Goal: Ask a question

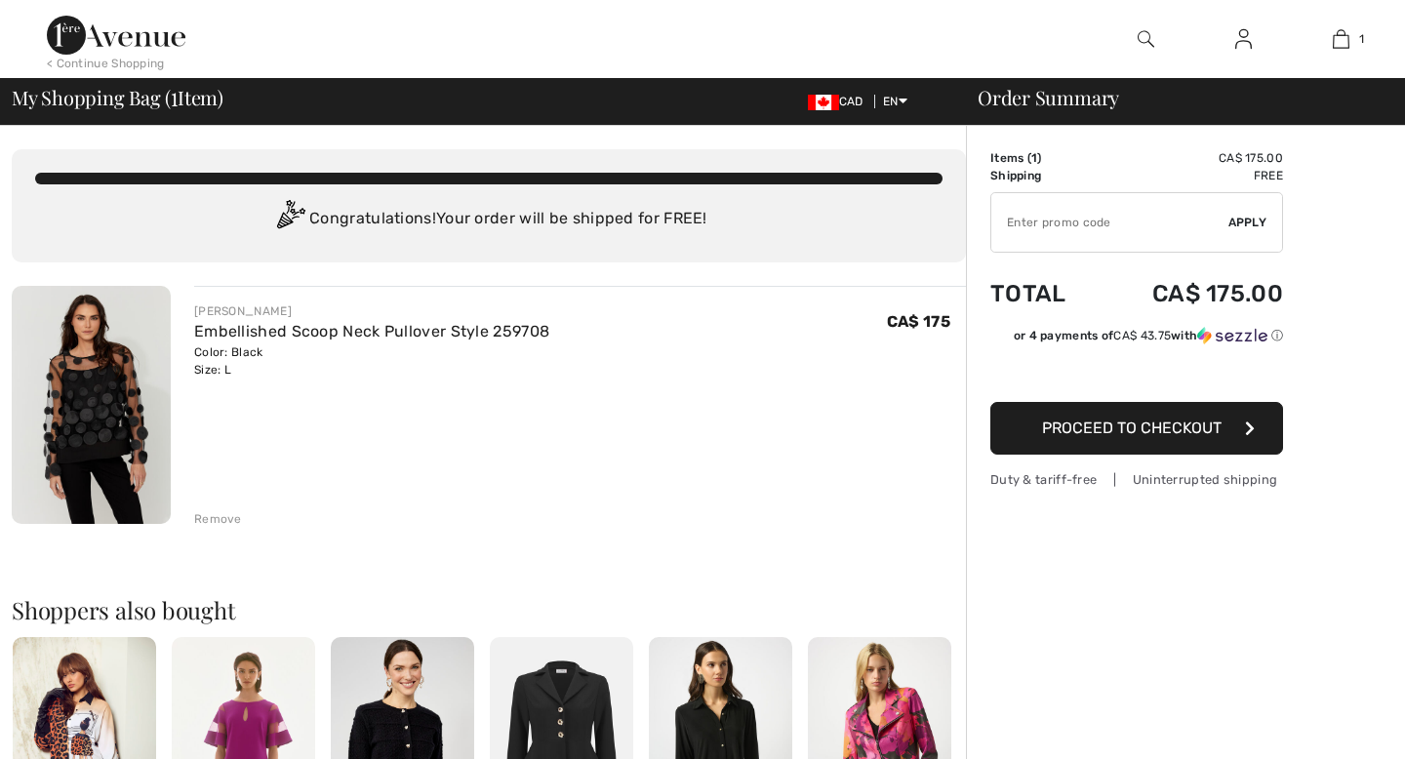
scroll to position [804, 0]
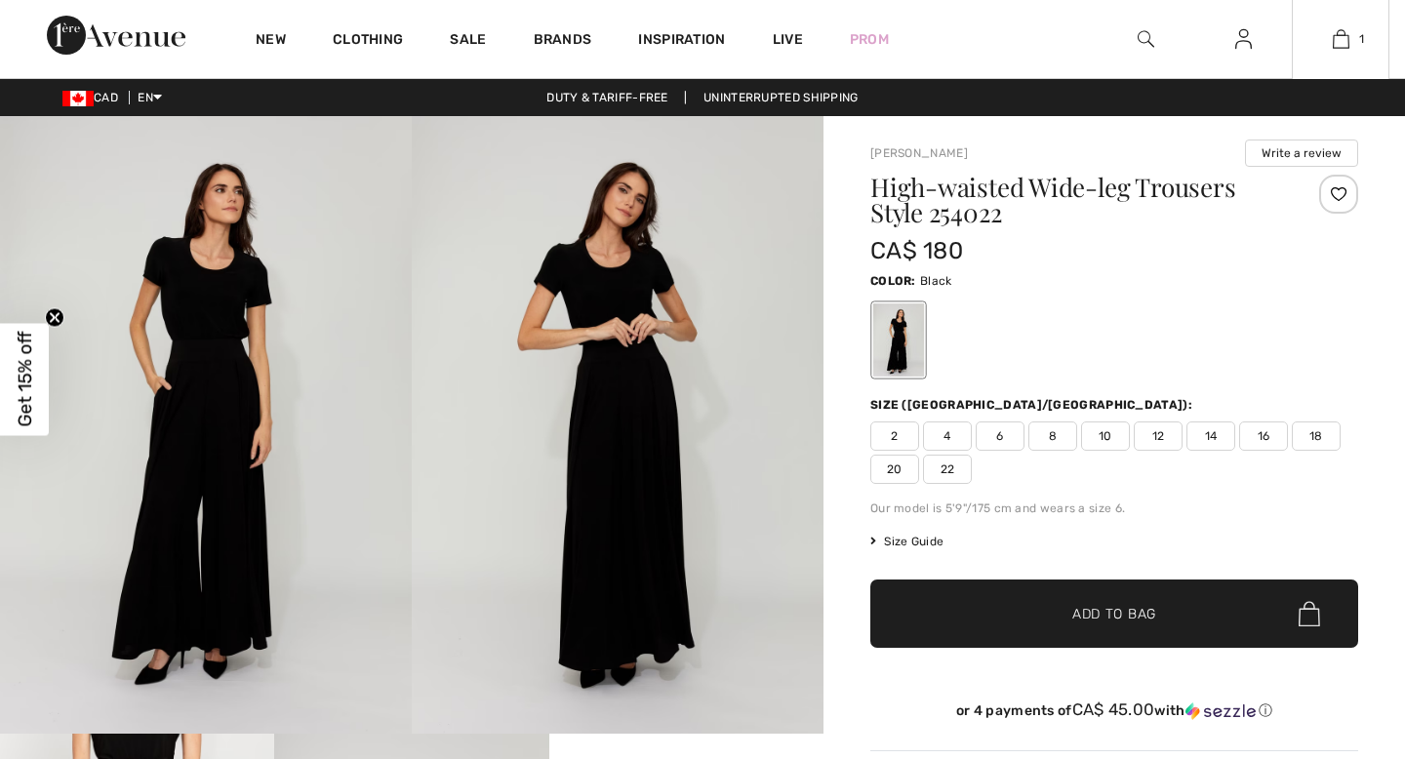
scroll to position [804, 0]
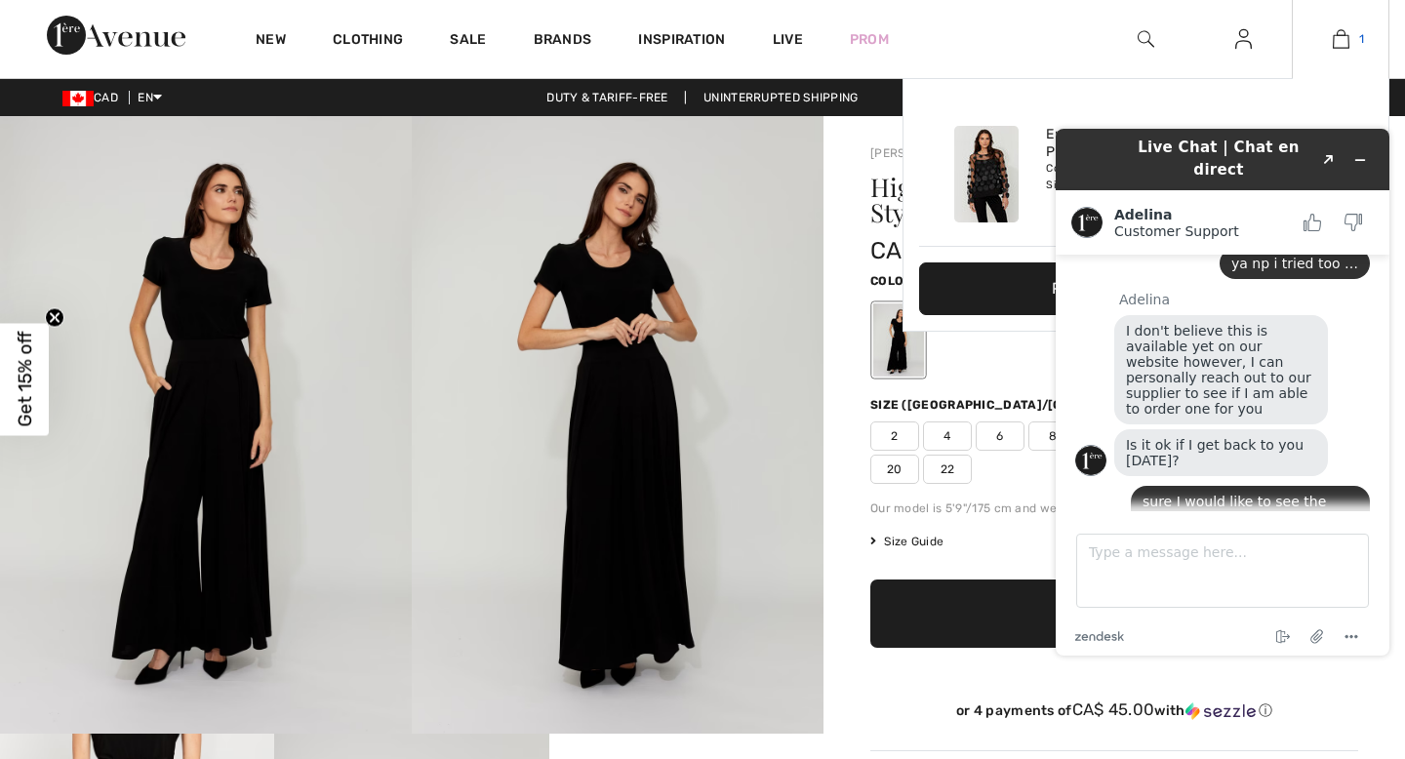
click at [1333, 47] on img at bounding box center [1341, 38] width 17 height 23
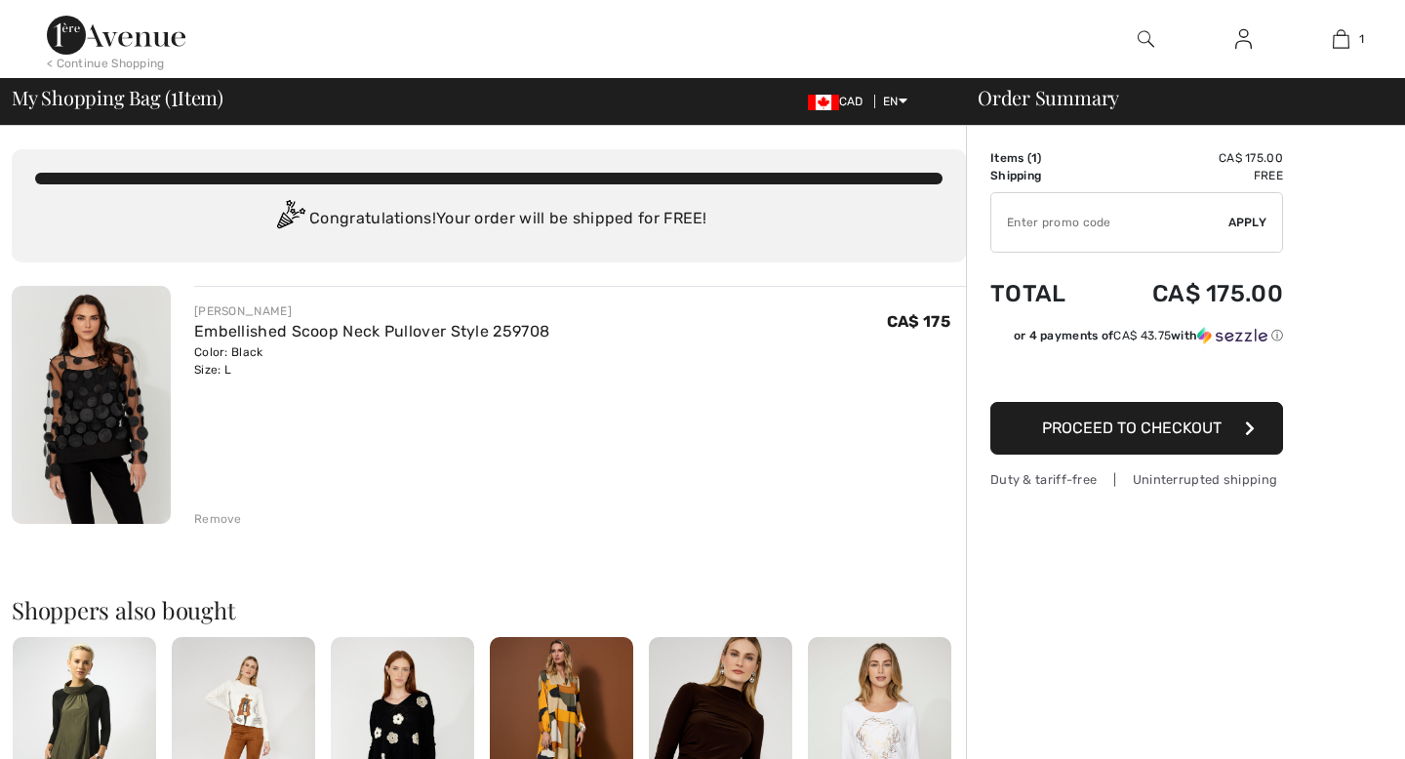
scroll to position [804, 0]
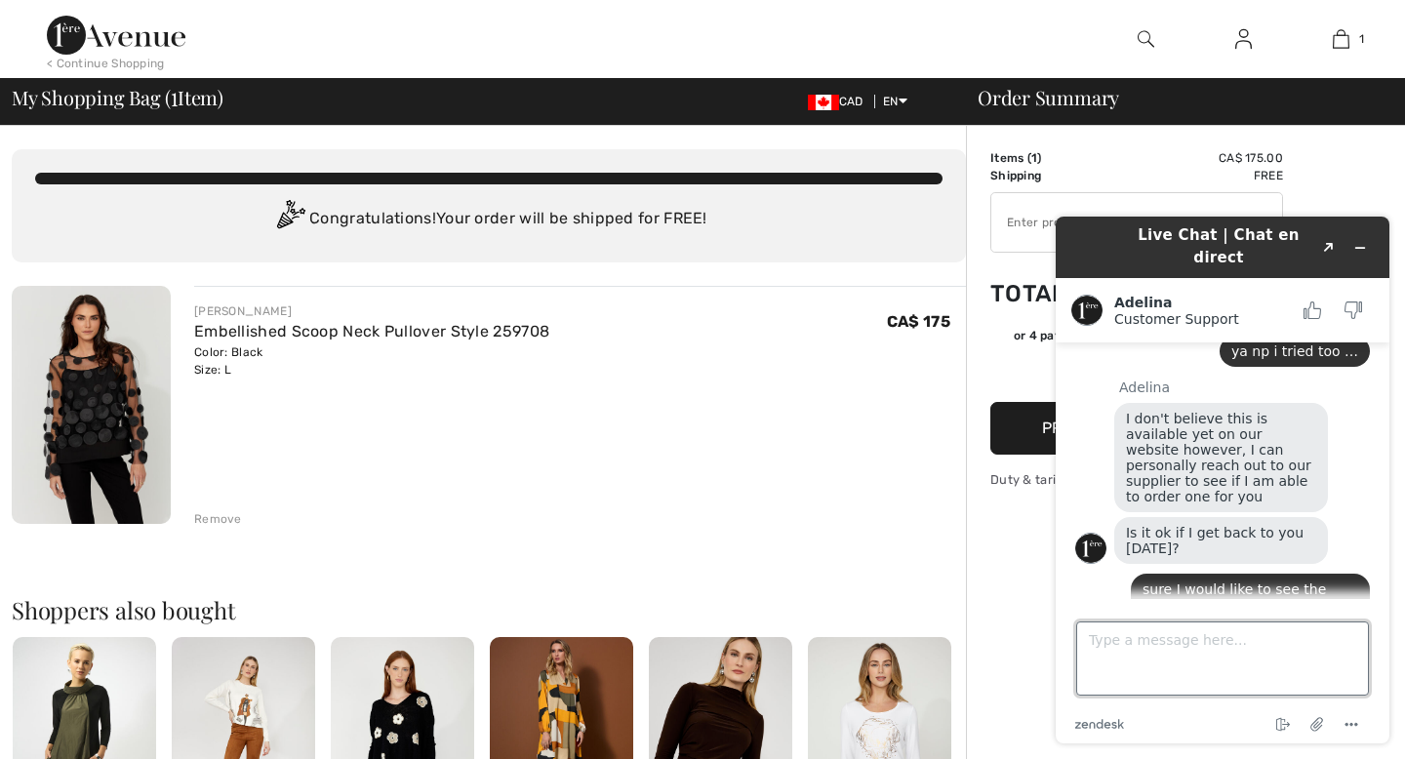
click at [1193, 629] on textarea "Type a message here..." at bounding box center [1222, 659] width 293 height 74
type textarea "d"
click at [1147, 642] on textarea "another queestion does" at bounding box center [1222, 659] width 293 height 74
click at [1179, 642] on textarea "another queestion does" at bounding box center [1222, 659] width 293 height 74
click at [1273, 650] on textarea "another question does" at bounding box center [1222, 659] width 293 height 74
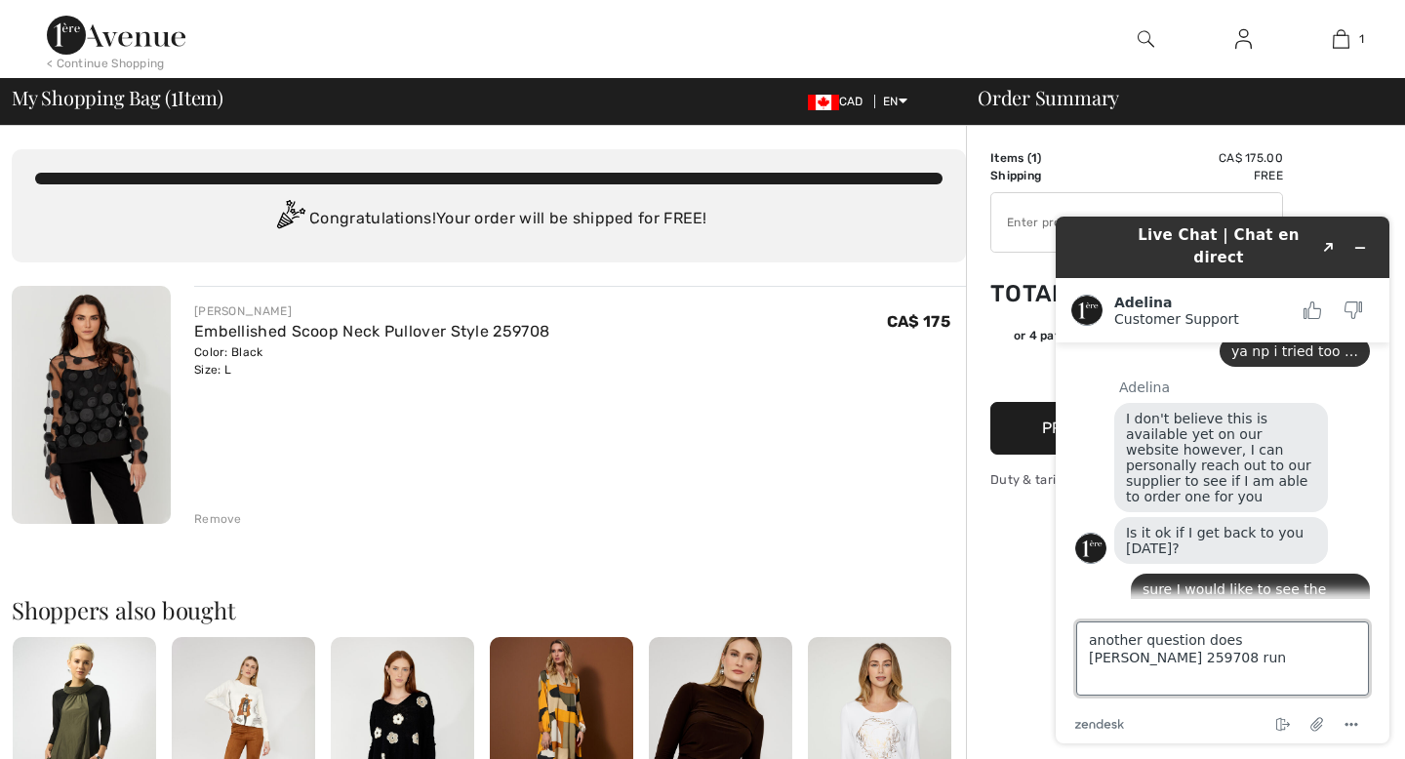
click at [1246, 638] on textarea "another question does Tyle 259708 run" at bounding box center [1222, 659] width 293 height 74
click at [1236, 637] on textarea "another question does Tyle 259708 run" at bounding box center [1222, 659] width 293 height 74
click at [1356, 642] on textarea "another question does sTyle 259708 run" at bounding box center [1222, 659] width 293 height 74
type textarea "another question does sTyle 259708 run big or small ? thanks"
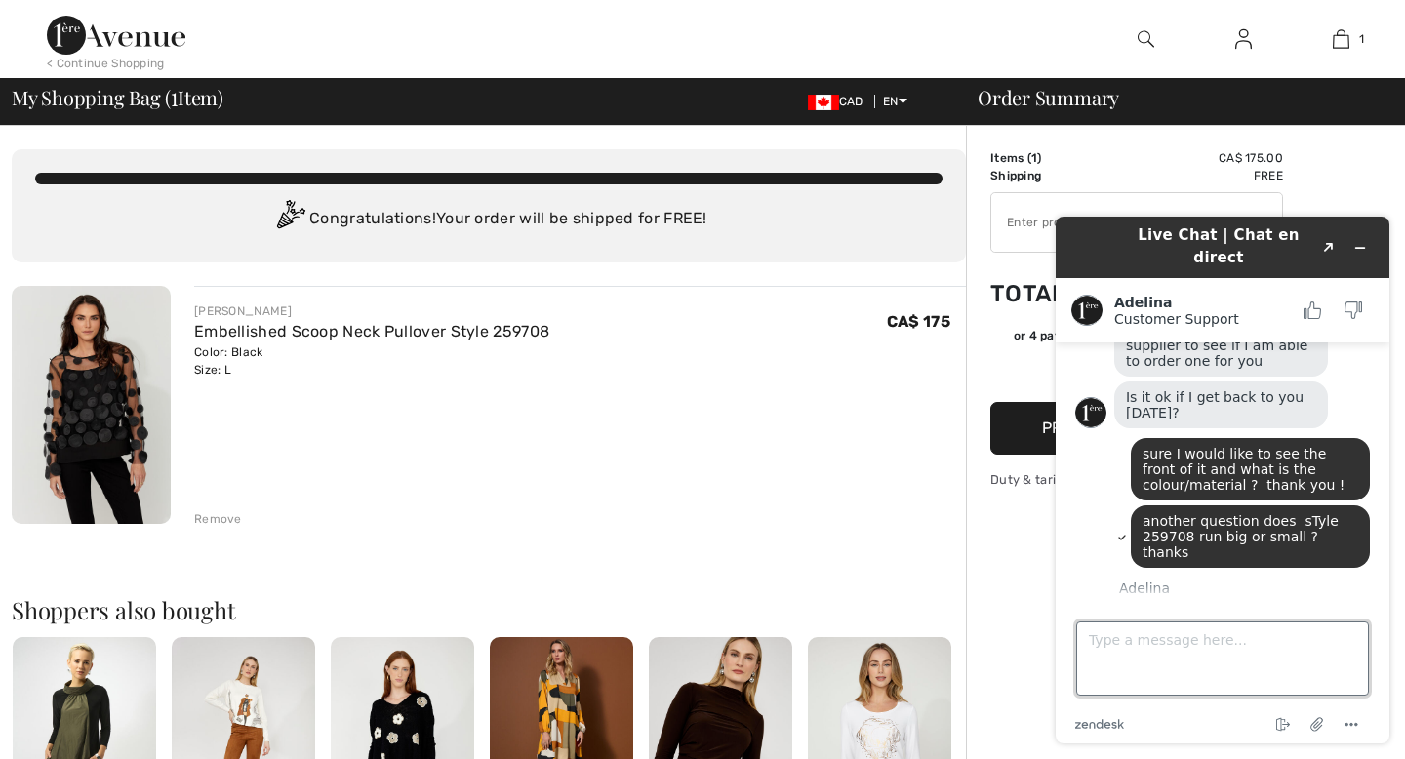
scroll to position [945, 0]
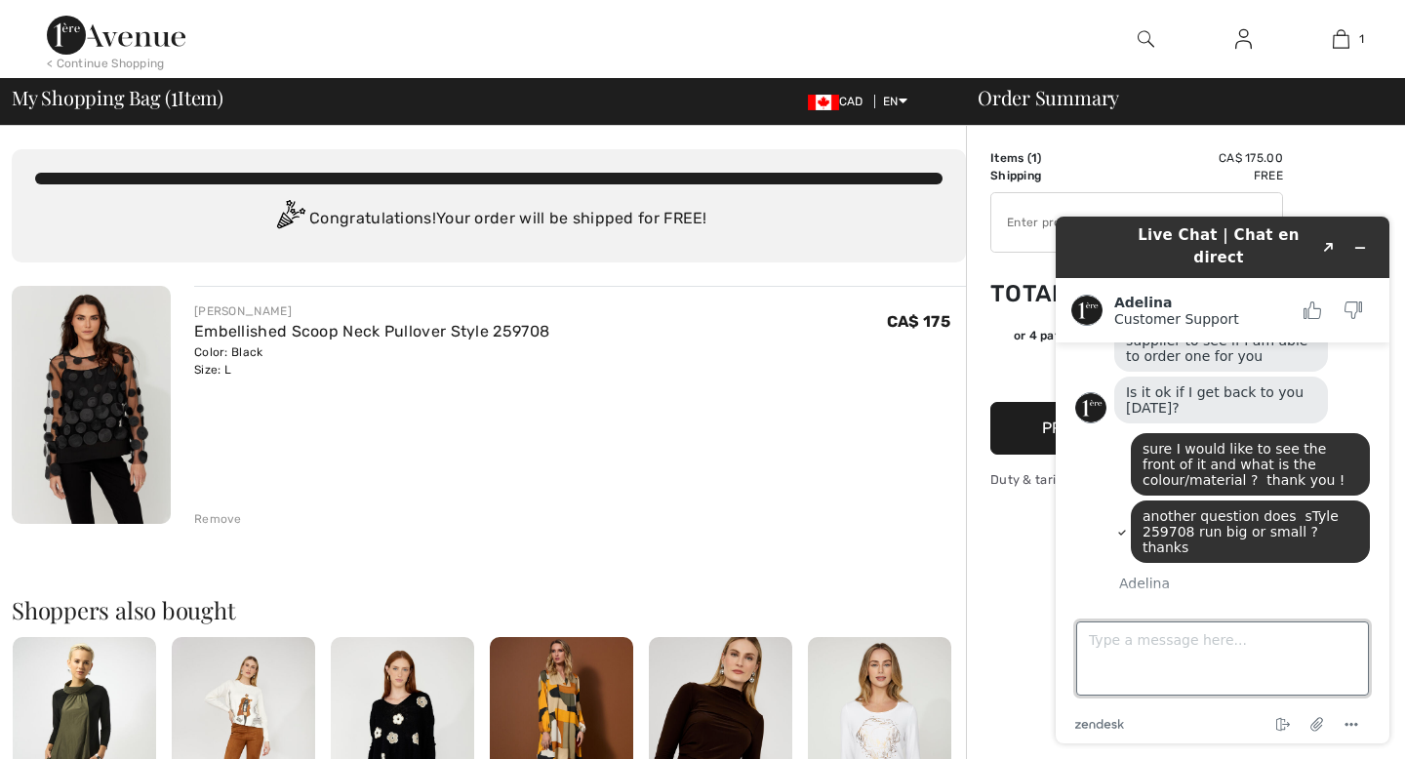
type textarea "k"
type textarea "ok"
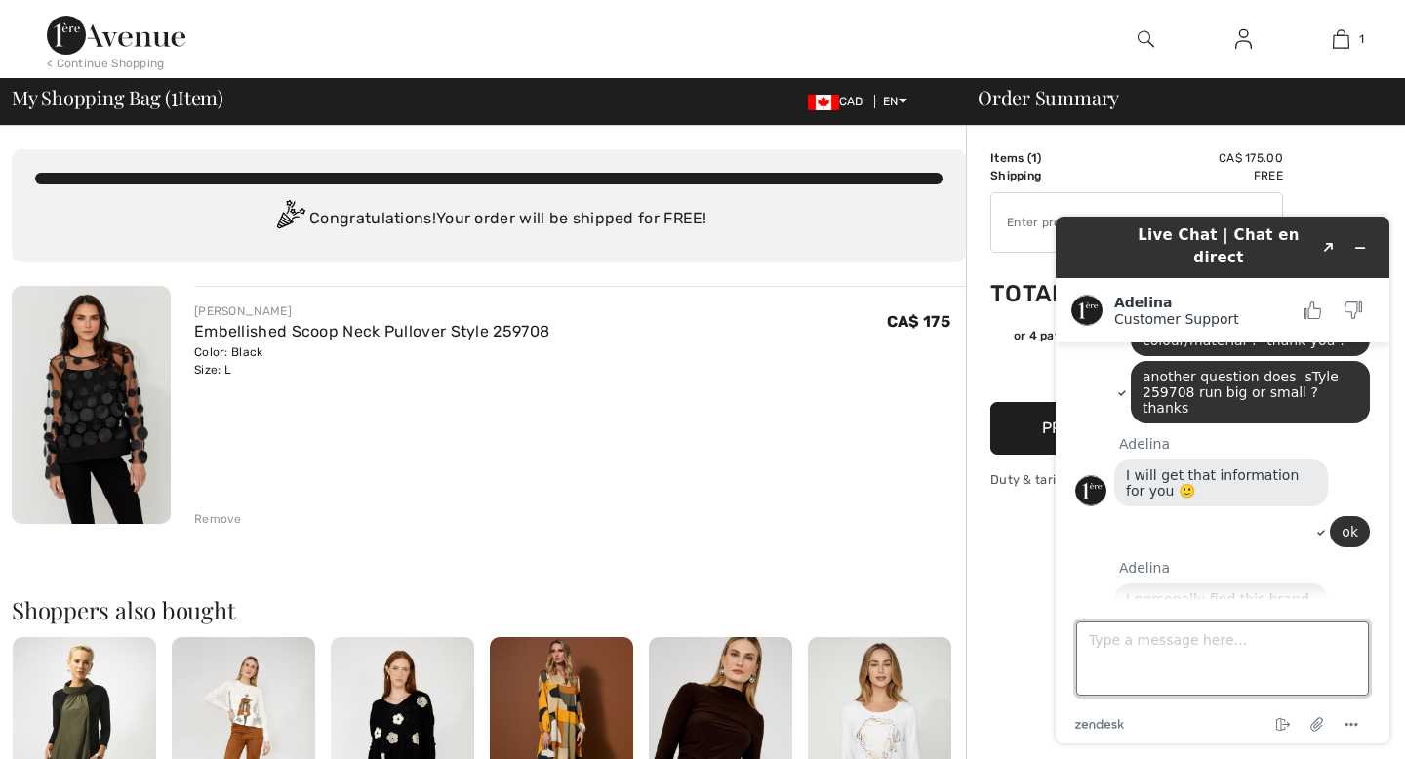
scroll to position [1131, 0]
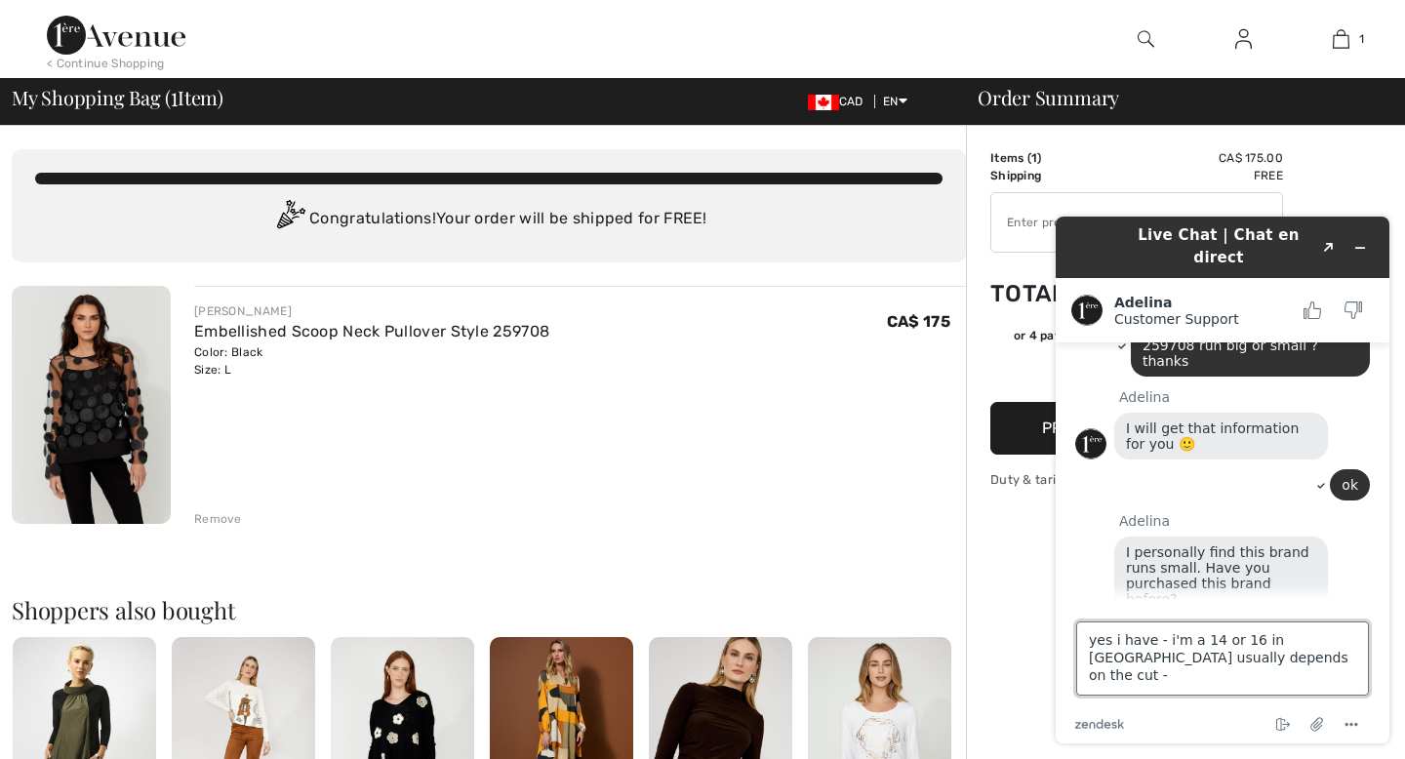
type textarea "yes i have - i'm a 14 or 16 in [GEOGRAPHIC_DATA] usually depends on the cut -"
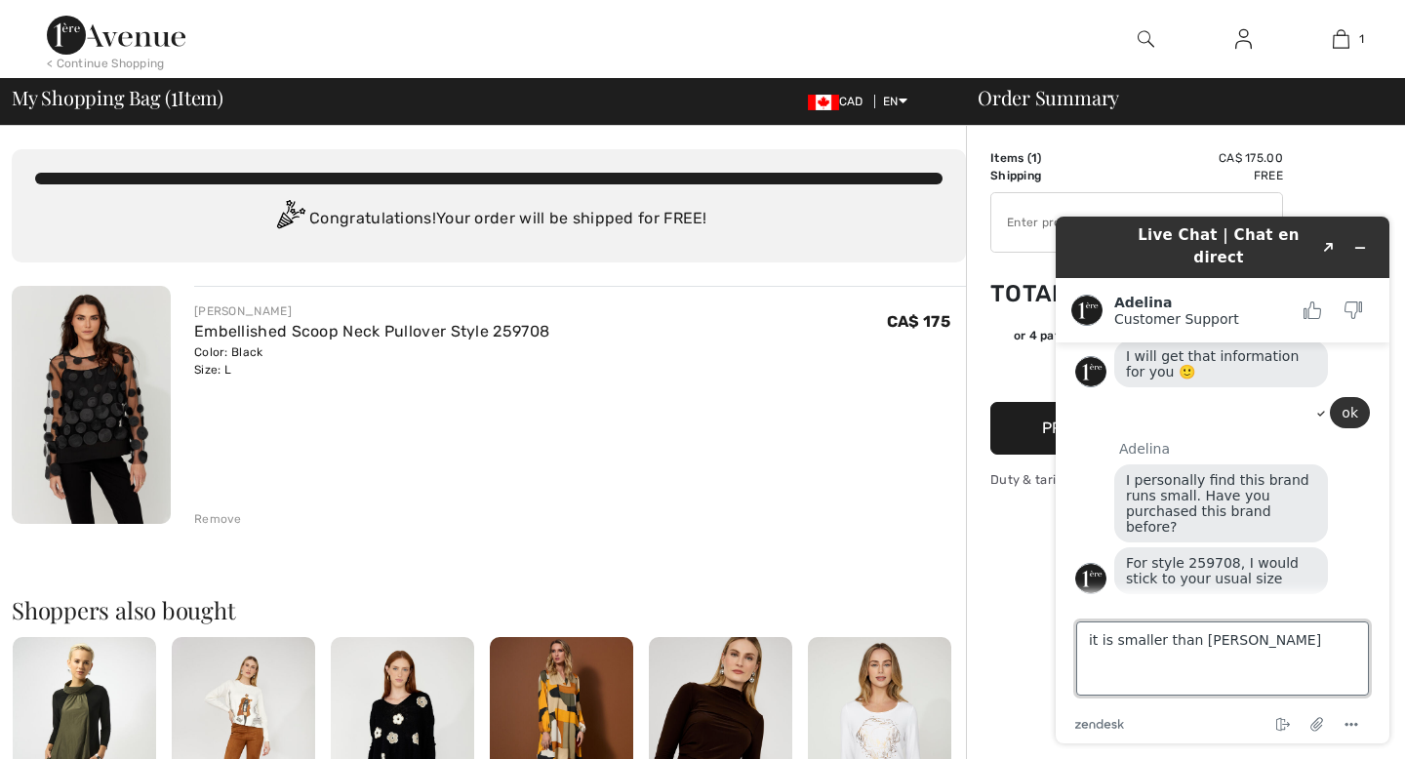
type textarea "it is smaller than [PERSON_NAME]"
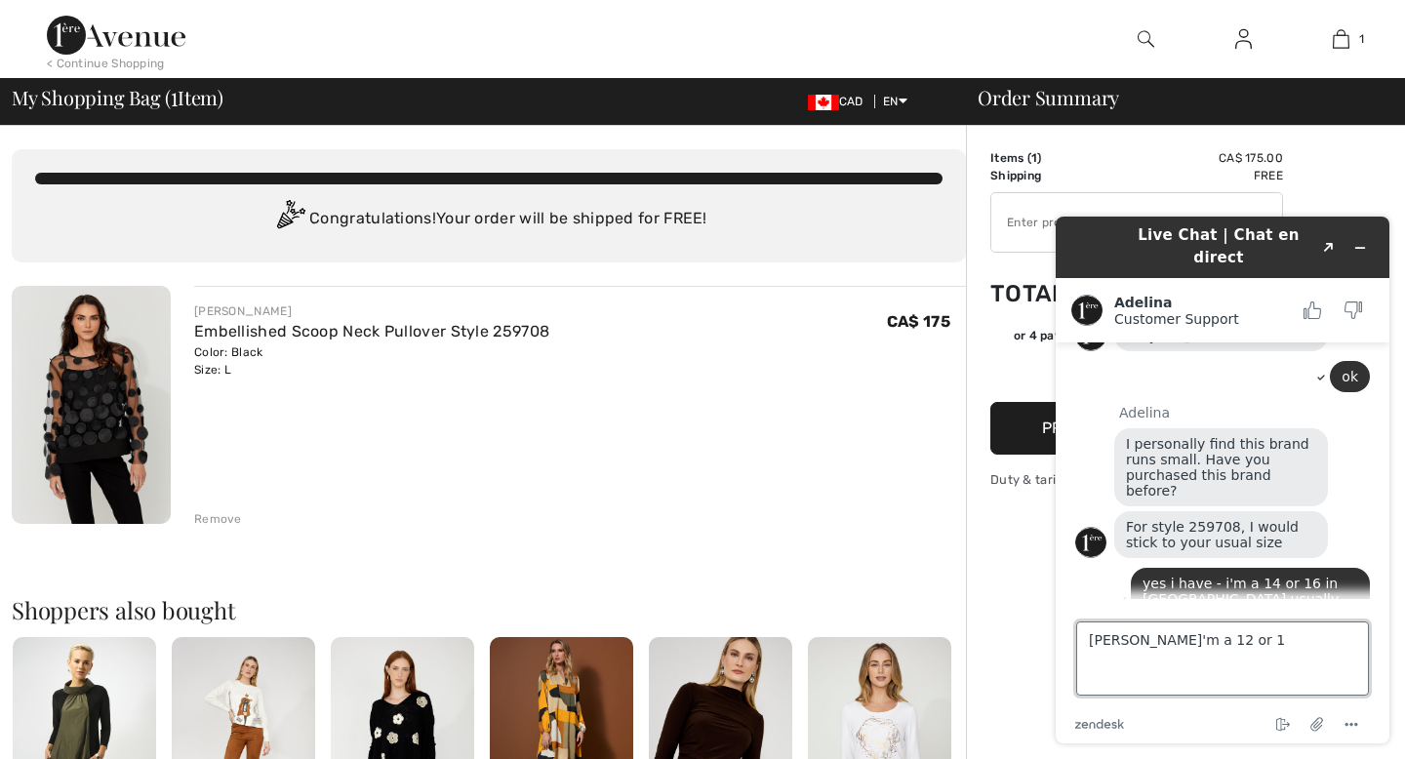
type textarea "[PERSON_NAME]'m a 12 or 14"
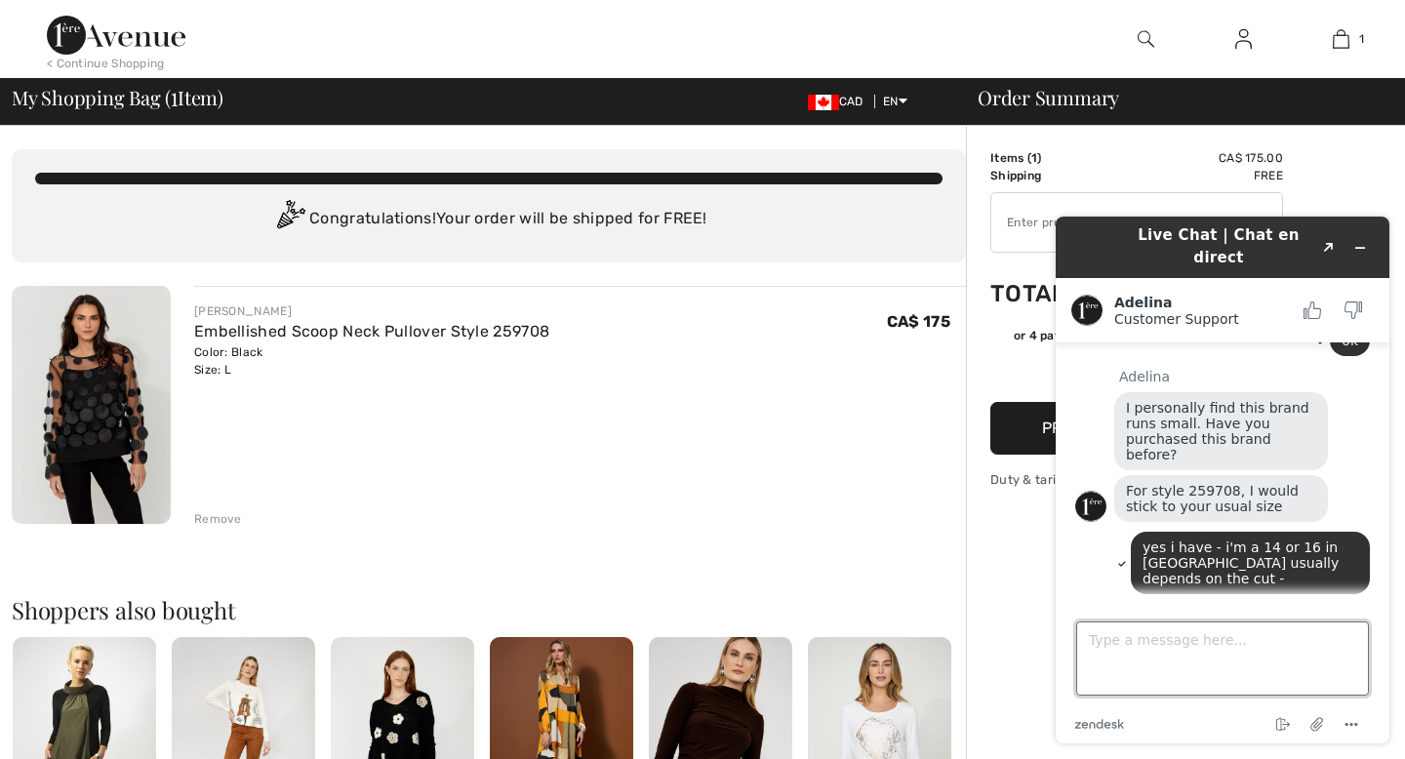
scroll to position [1280, 0]
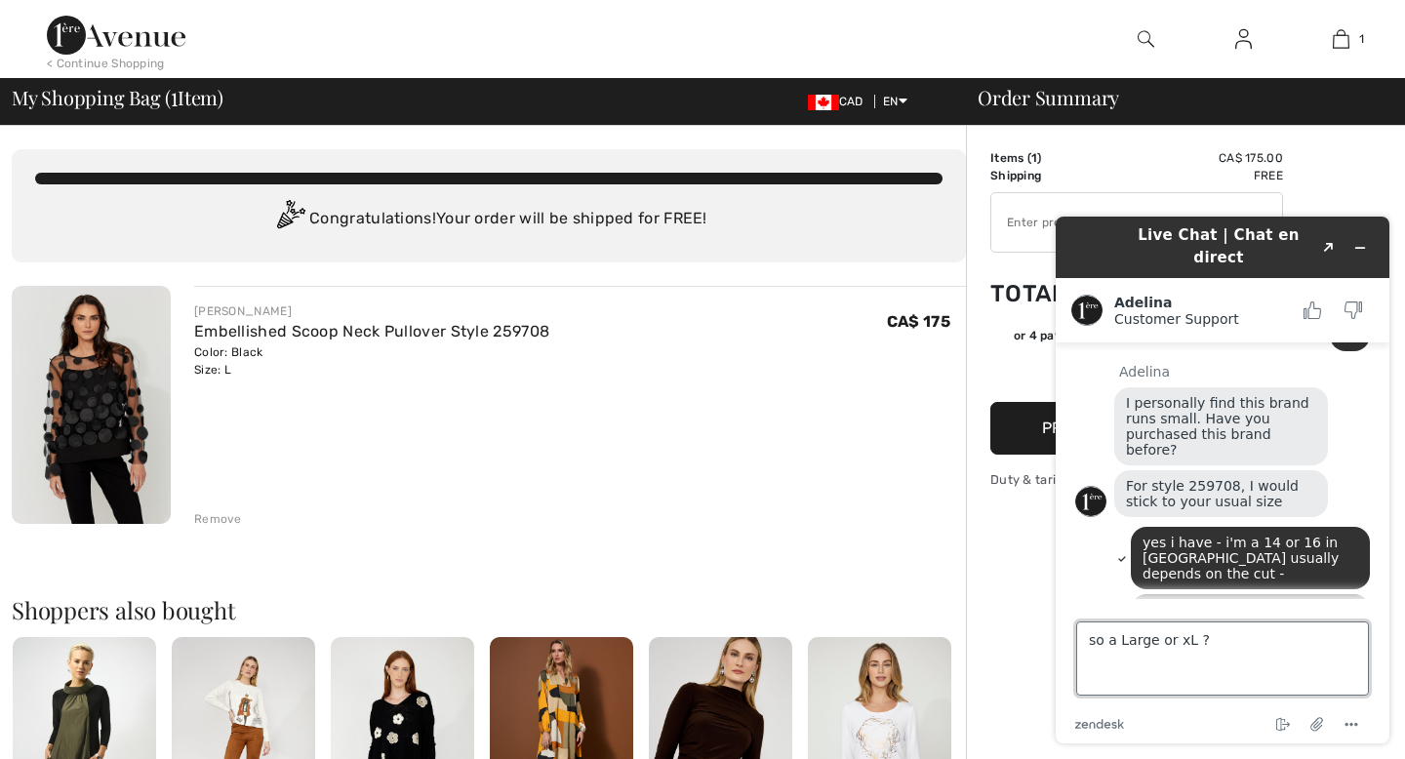
type textarea "so a Large or xL ?"
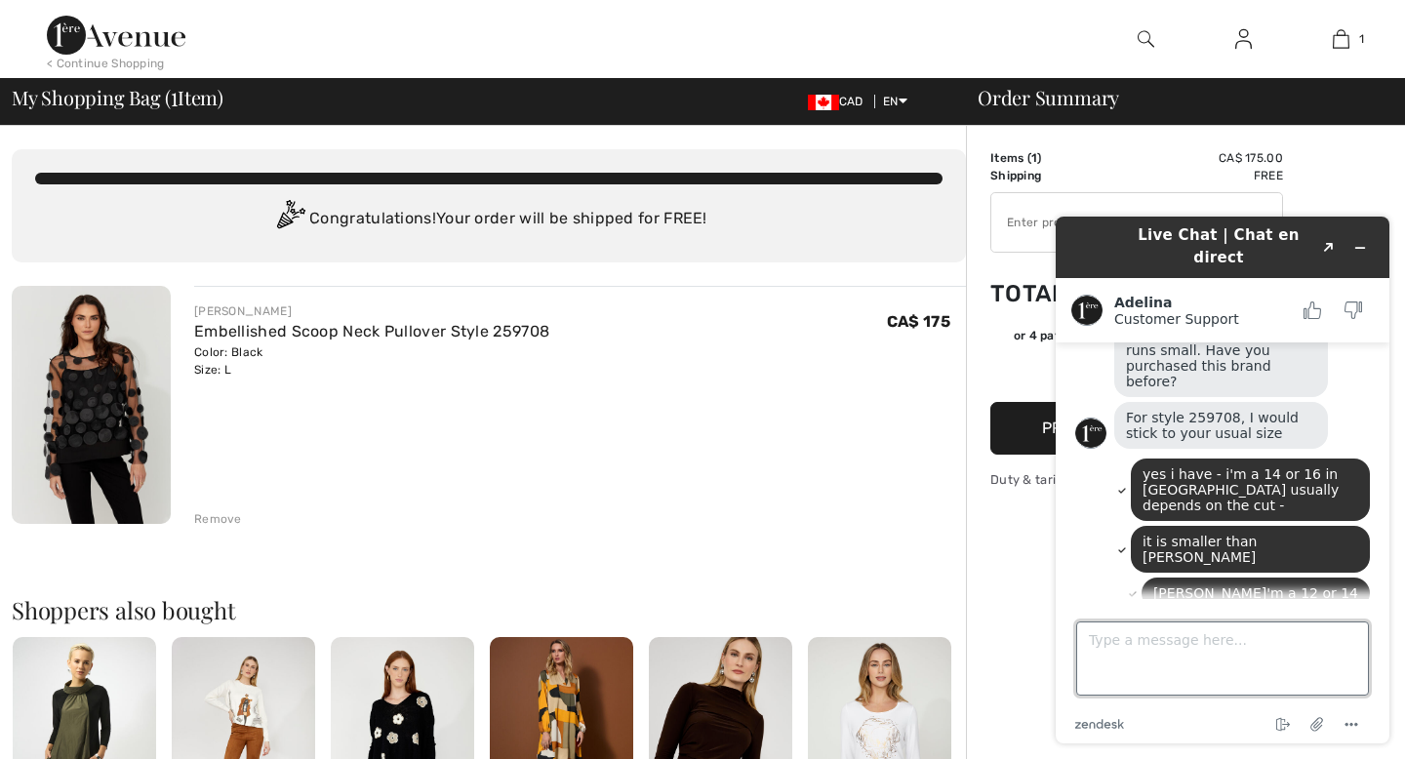
scroll to position [1411, 0]
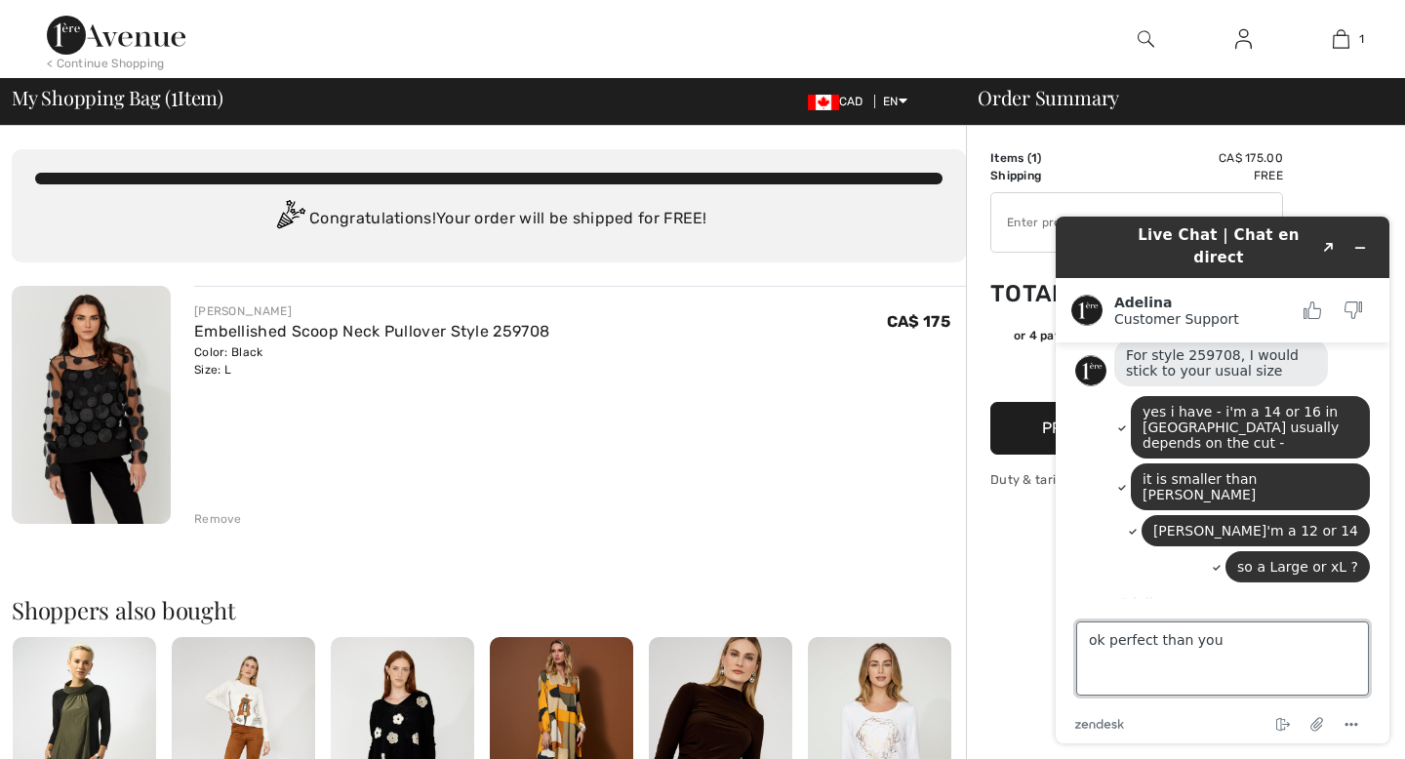
type textarea "ok perfect than you"
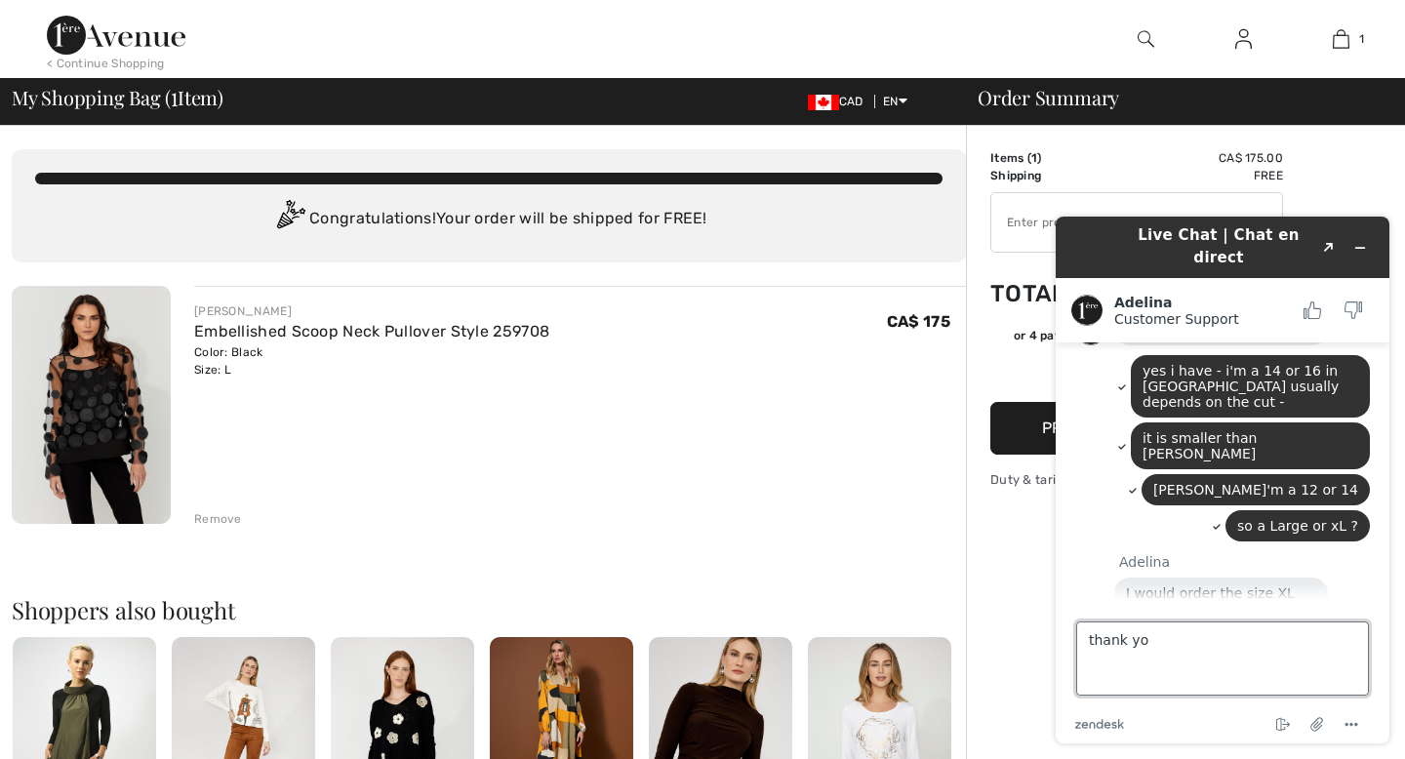
type textarea "thank yo"
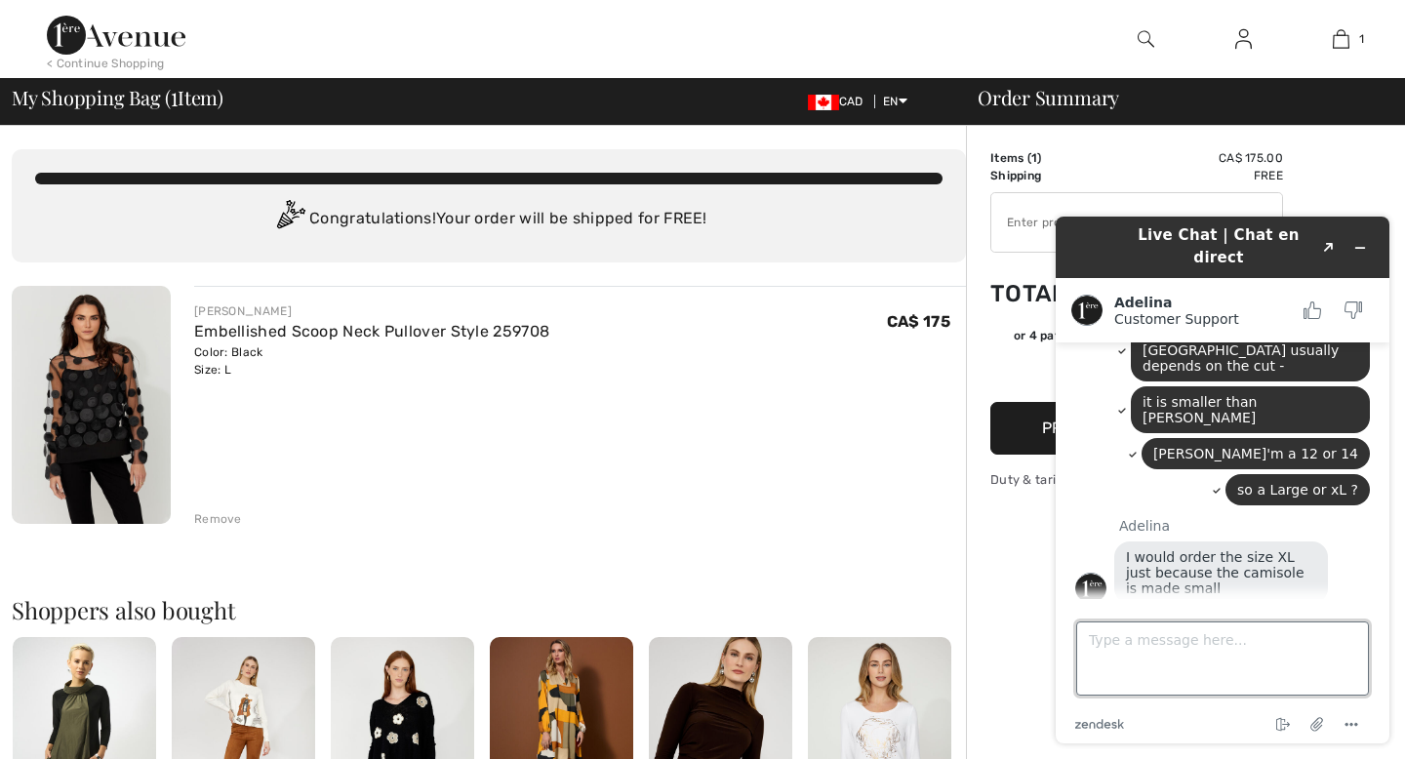
scroll to position [1493, 0]
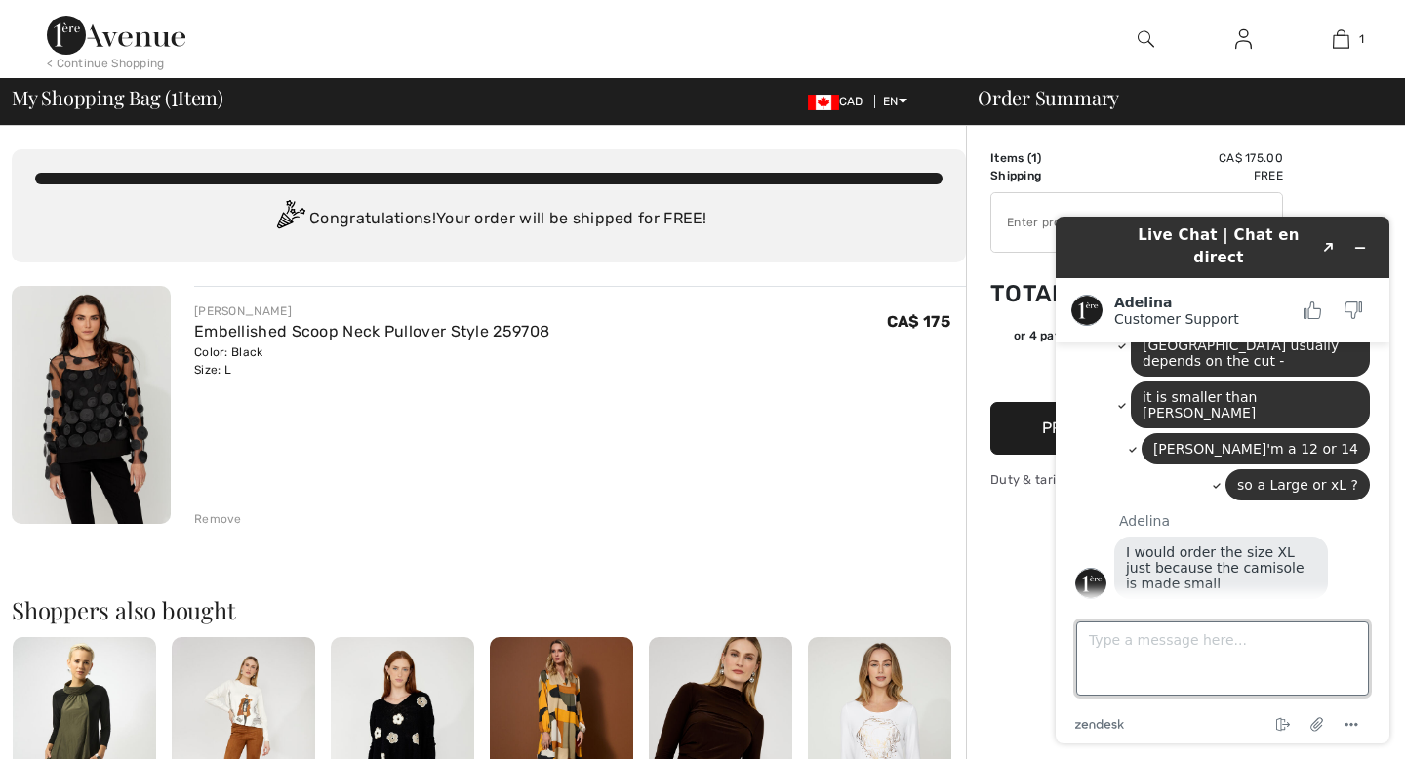
type textarea "u"
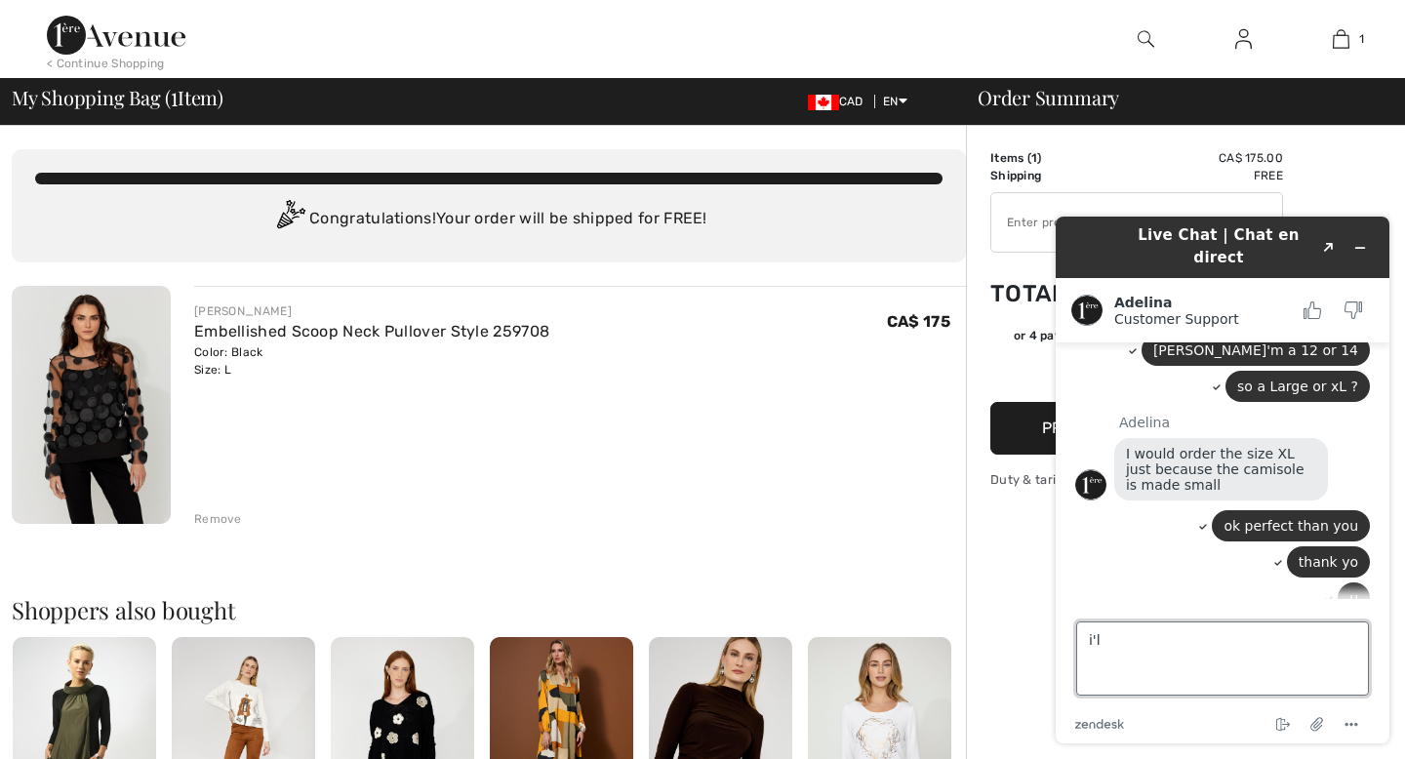
scroll to position [1597, 0]
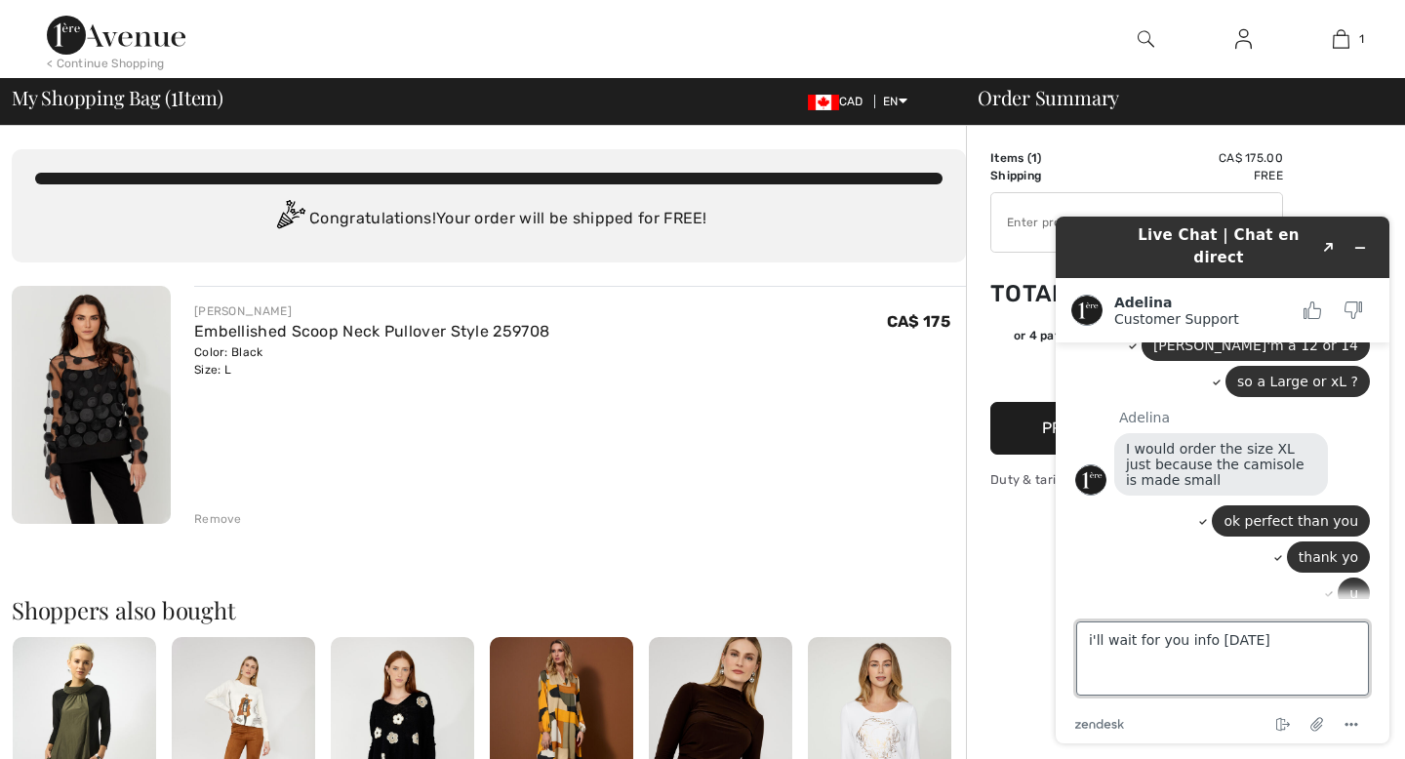
type textarea "i'll wait for you info [DATE]"
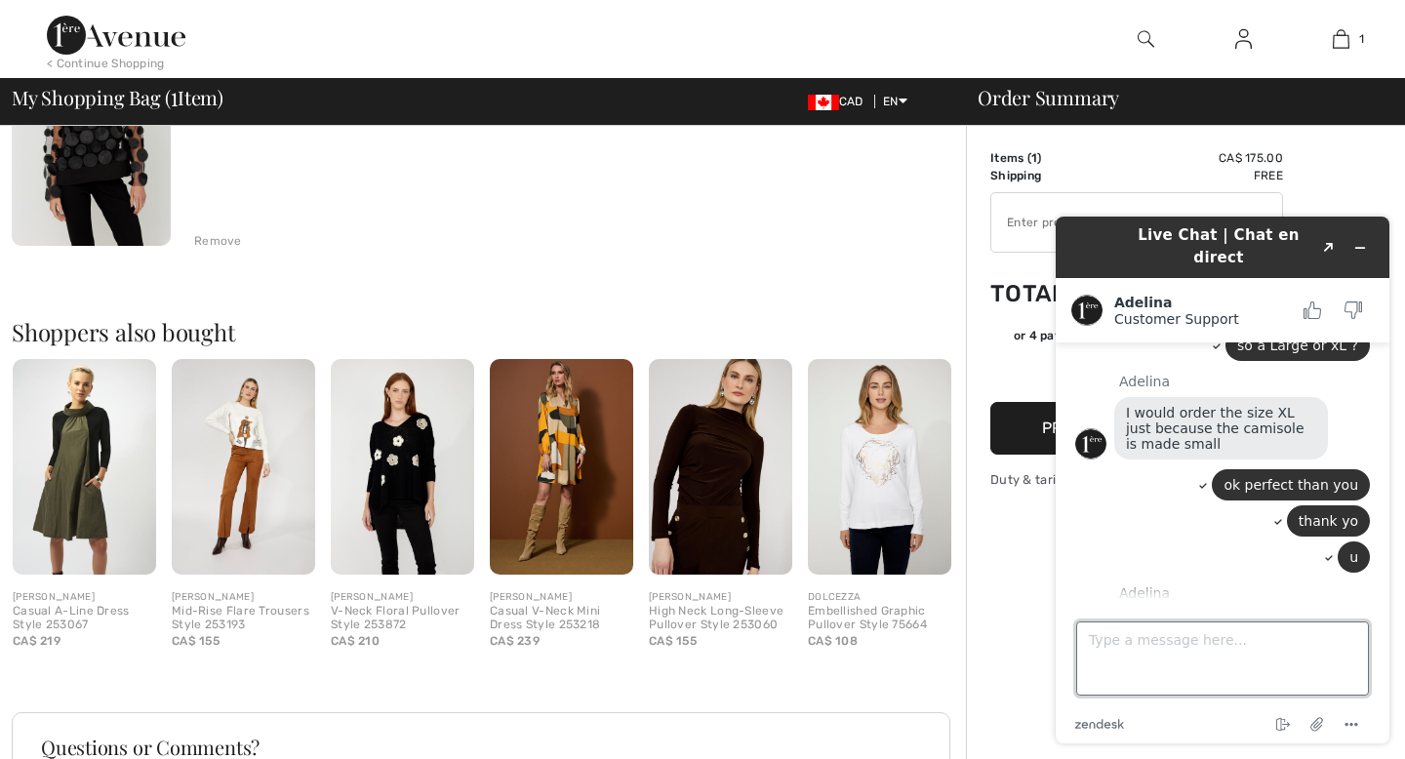
scroll to position [284, 0]
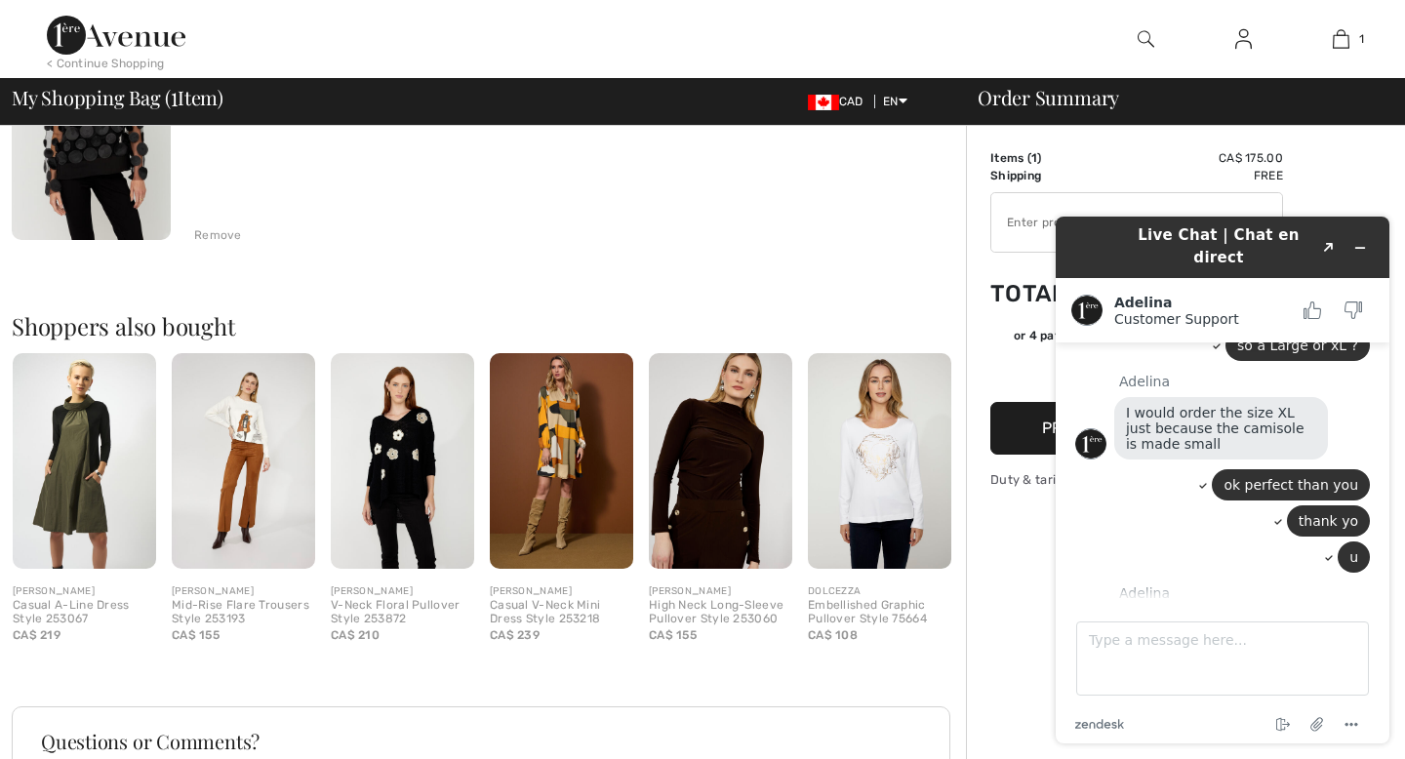
click at [108, 169] on img at bounding box center [91, 121] width 159 height 238
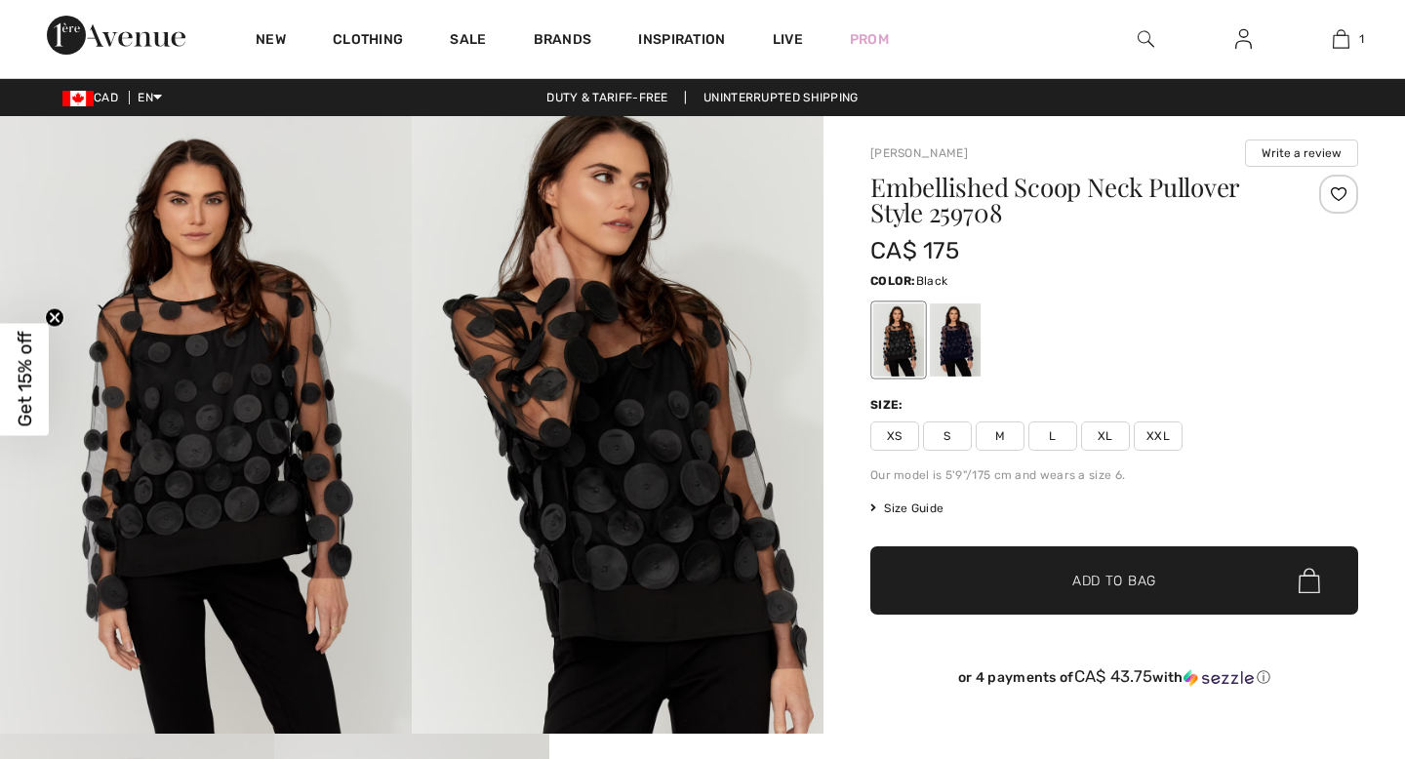
scroll to position [1670, 0]
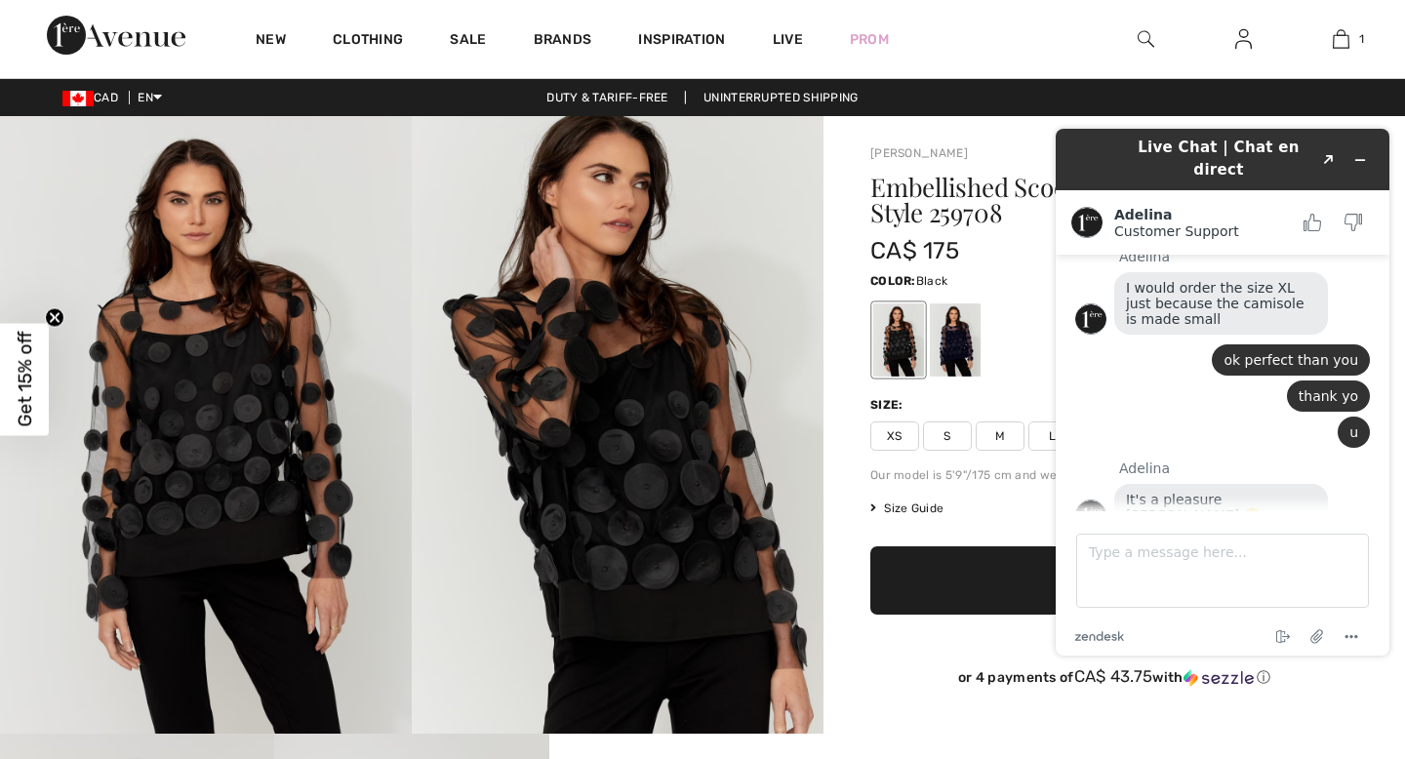
click at [669, 509] on img at bounding box center [618, 425] width 412 height 618
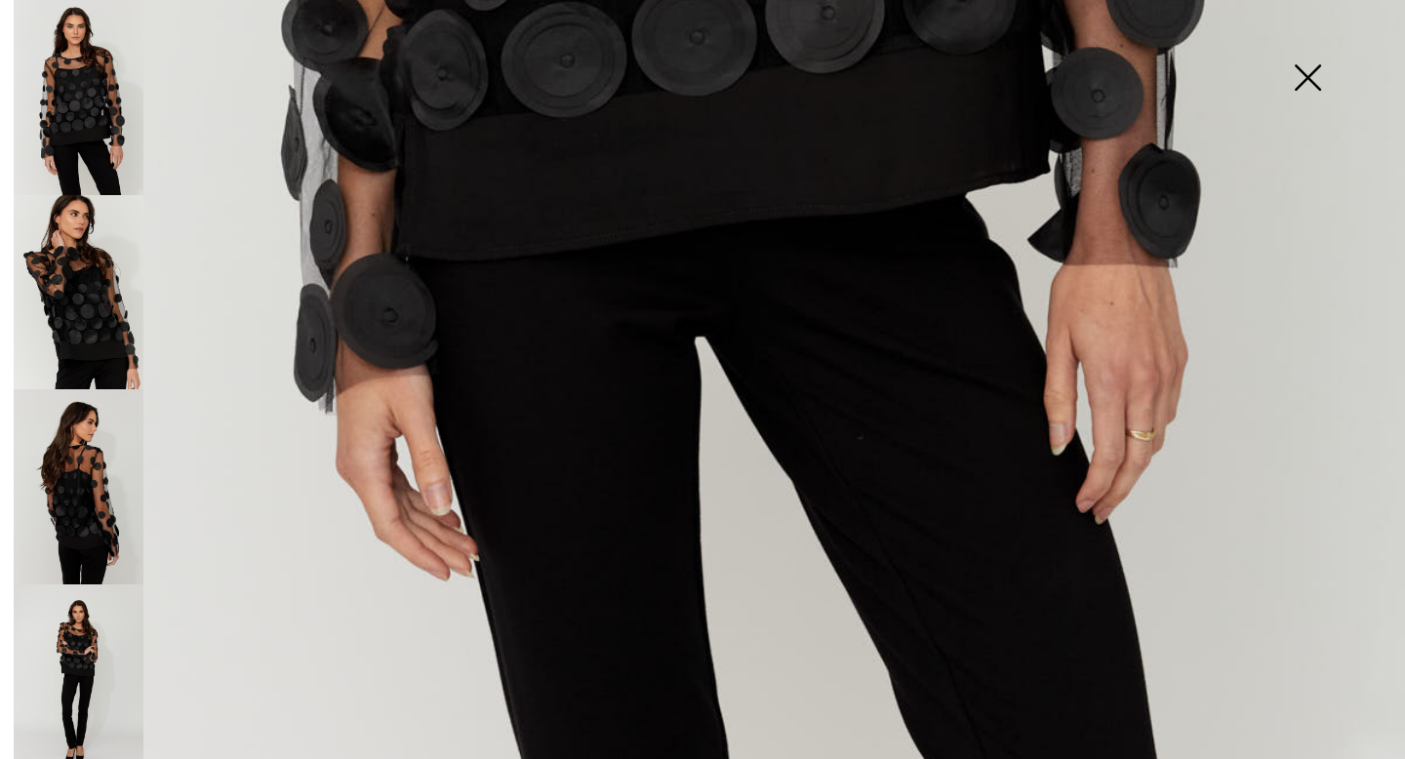
scroll to position [1349, 0]
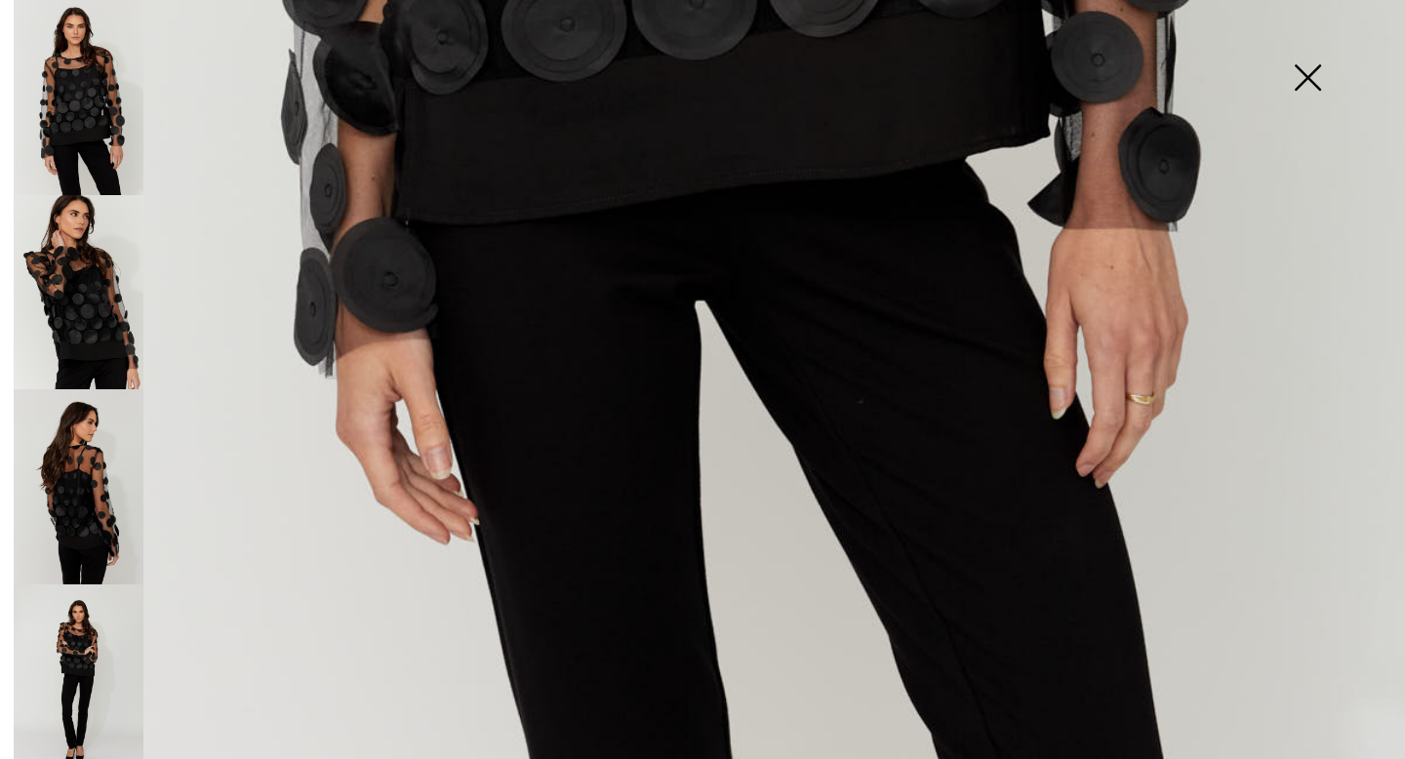
click at [57, 475] on img at bounding box center [79, 486] width 130 height 195
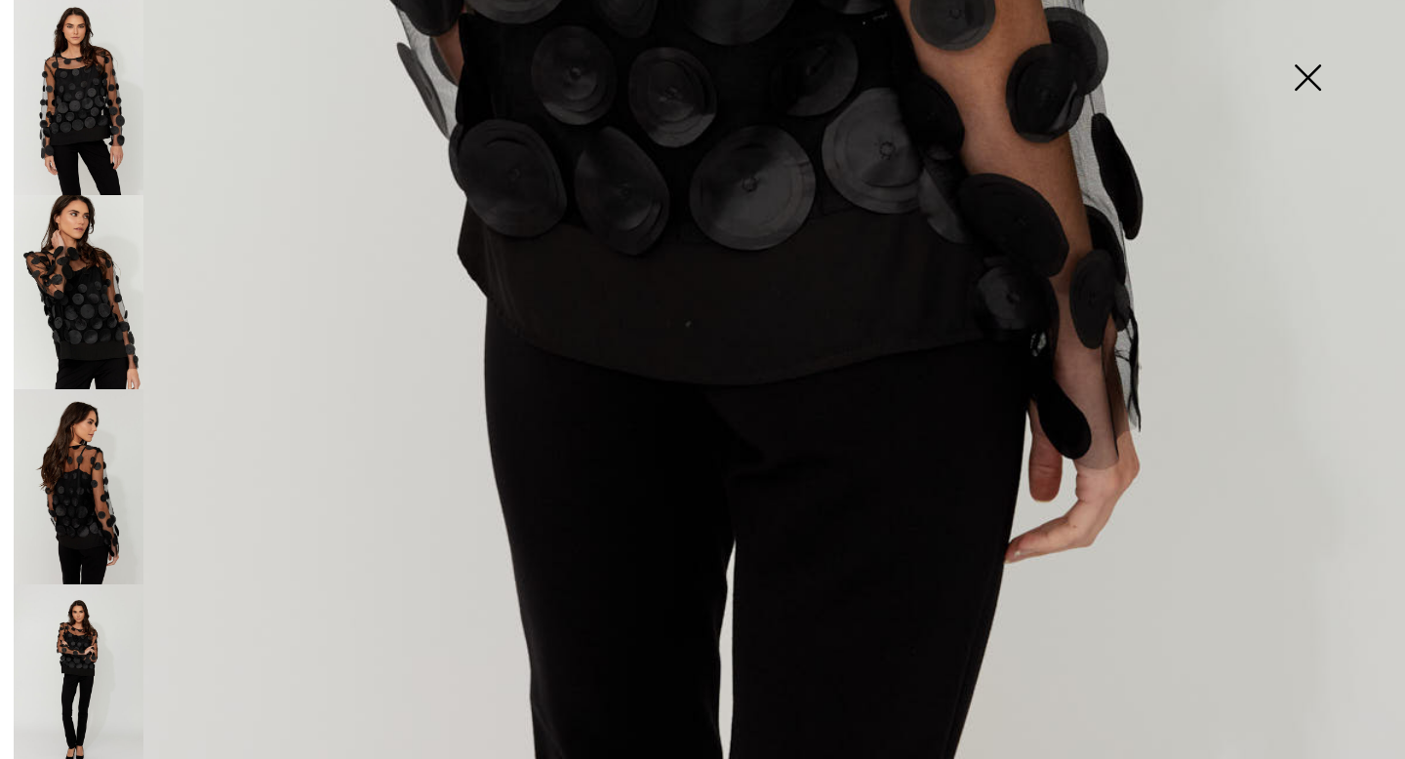
click at [72, 654] on img at bounding box center [79, 682] width 130 height 195
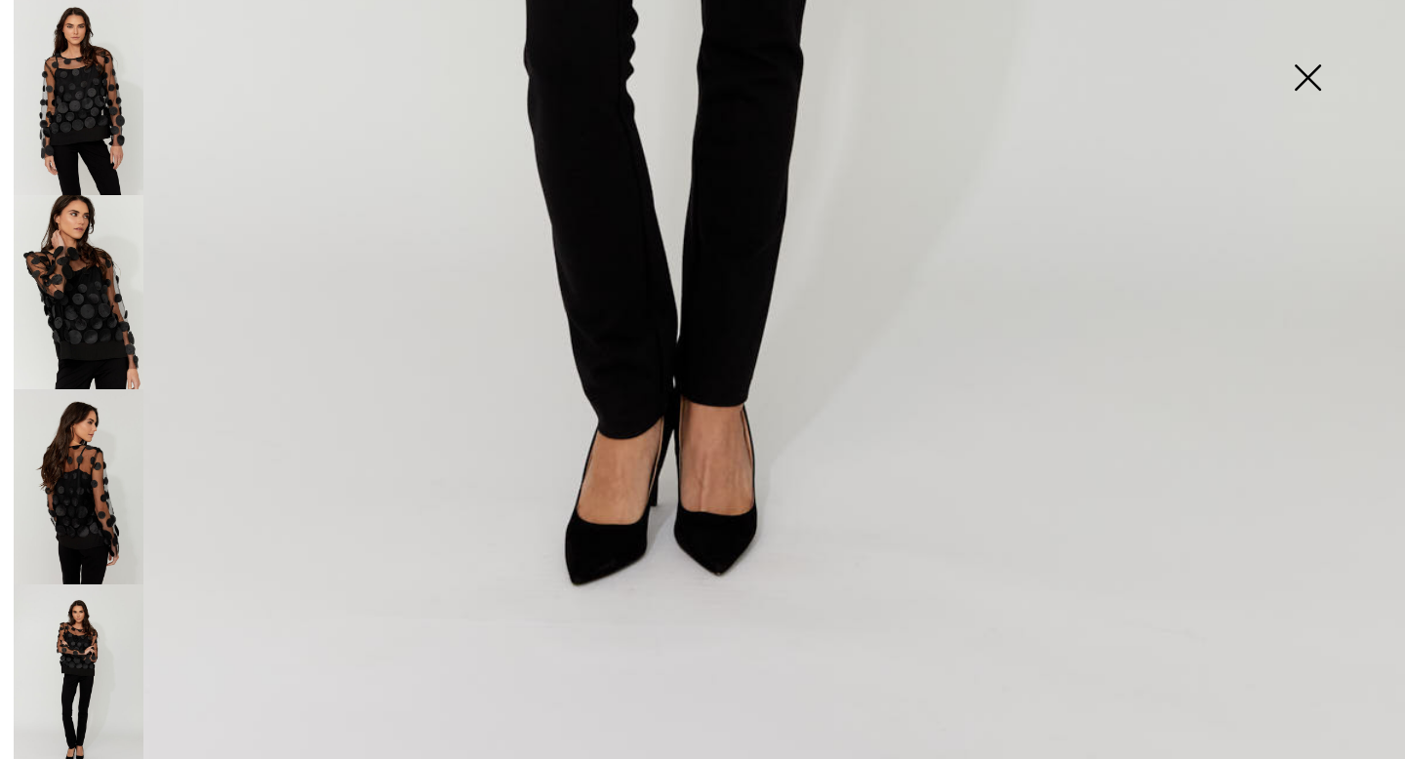
click at [116, 91] on img at bounding box center [79, 97] width 130 height 195
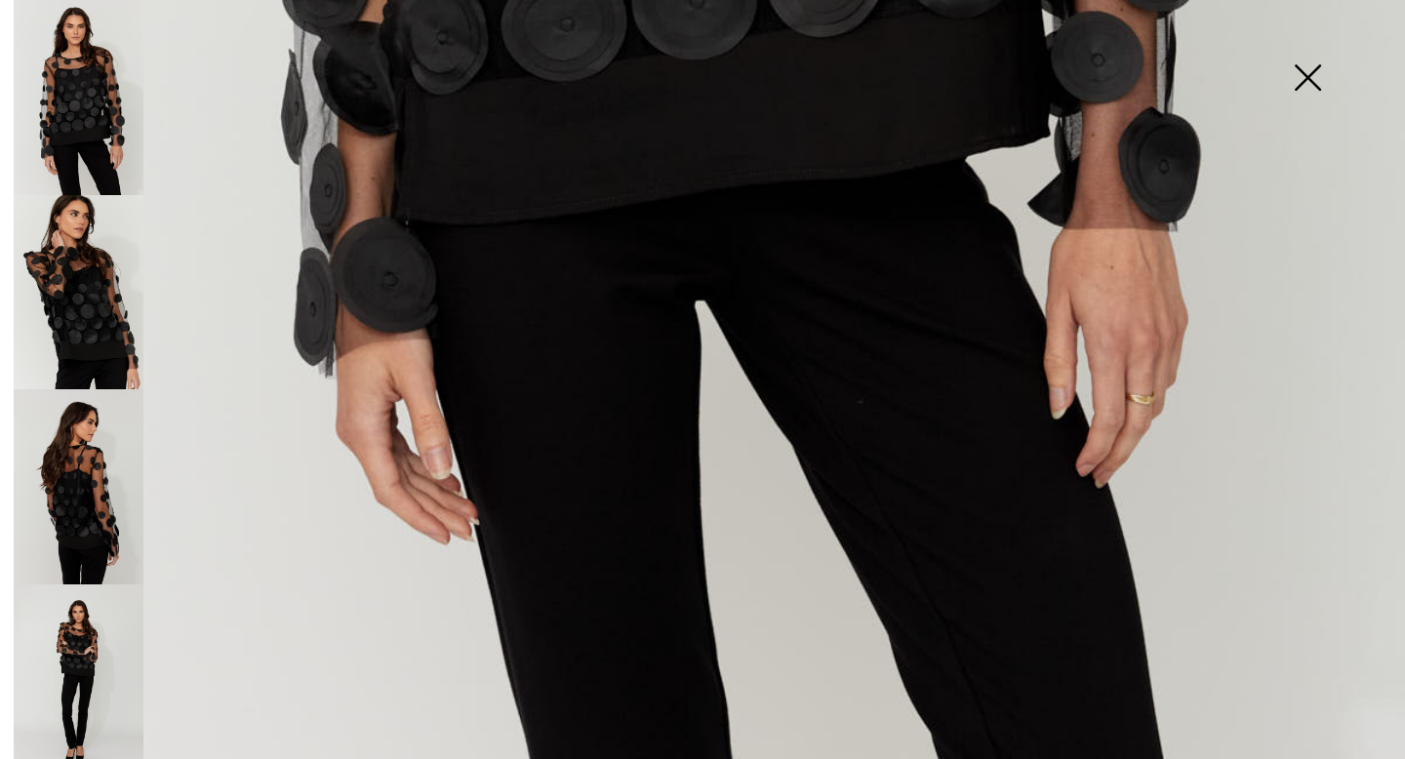
click at [1311, 80] on img at bounding box center [1308, 79] width 98 height 101
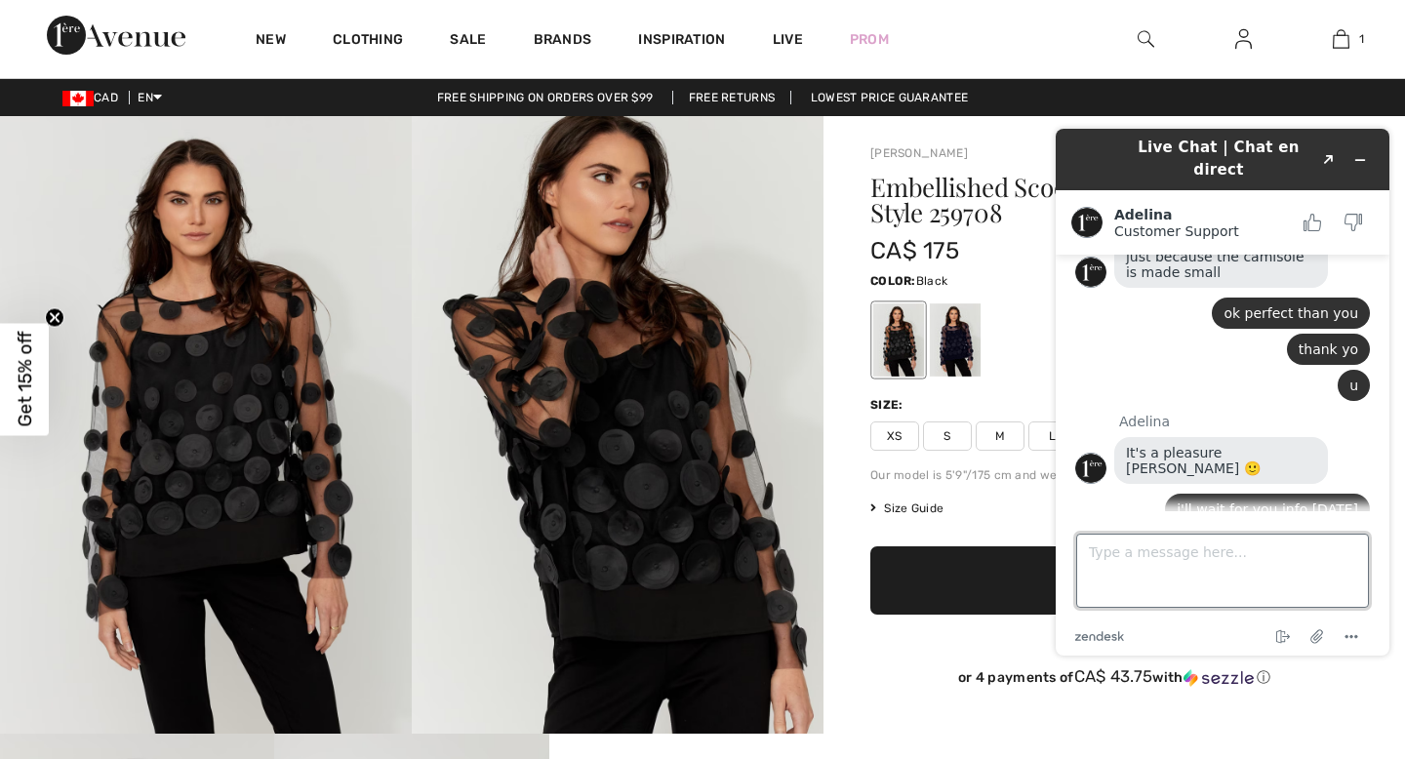
click at [1170, 543] on textarea "Type a message here..." at bounding box center [1222, 571] width 293 height 74
type textarea "ok sorry one more question"
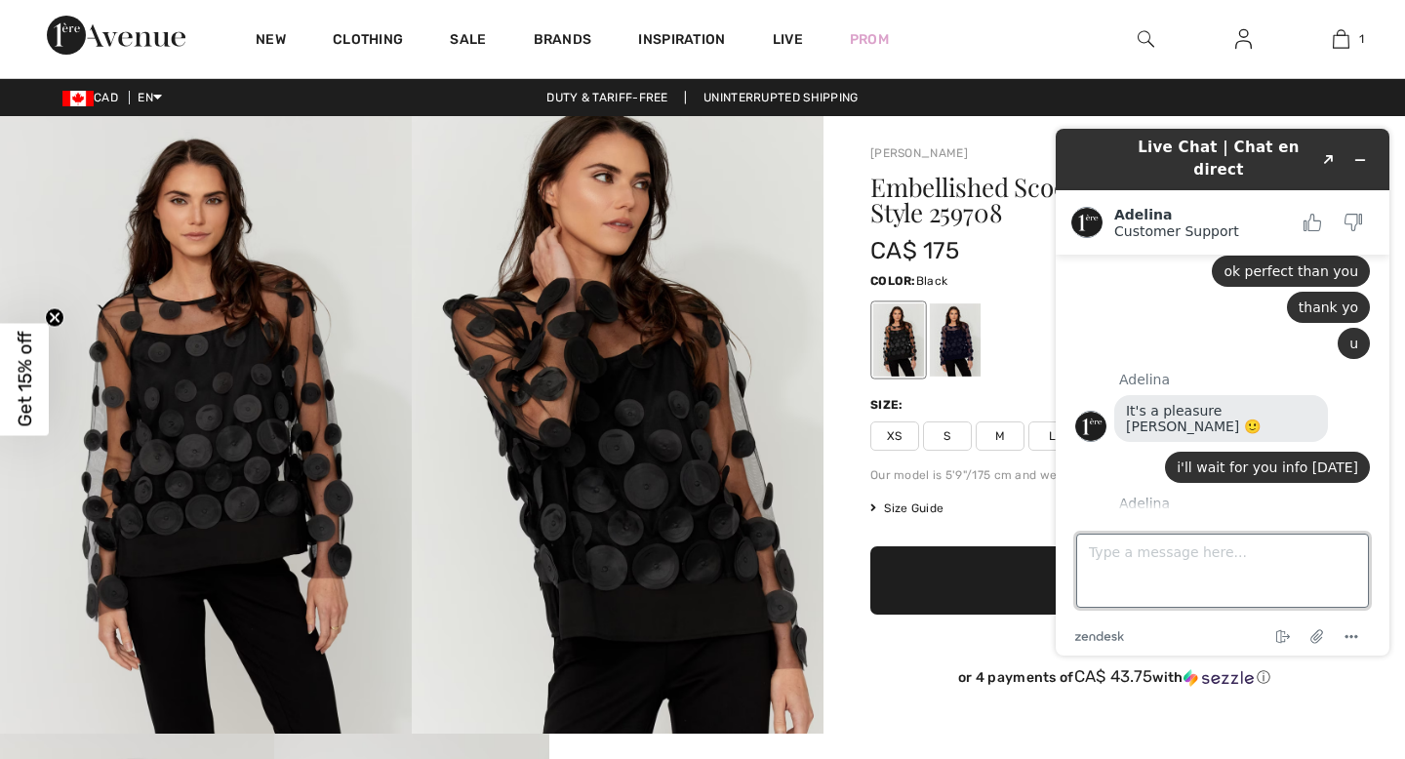
scroll to position [1758, 0]
type textarea "any idea of the pant she is wearing with the top I mentioned"
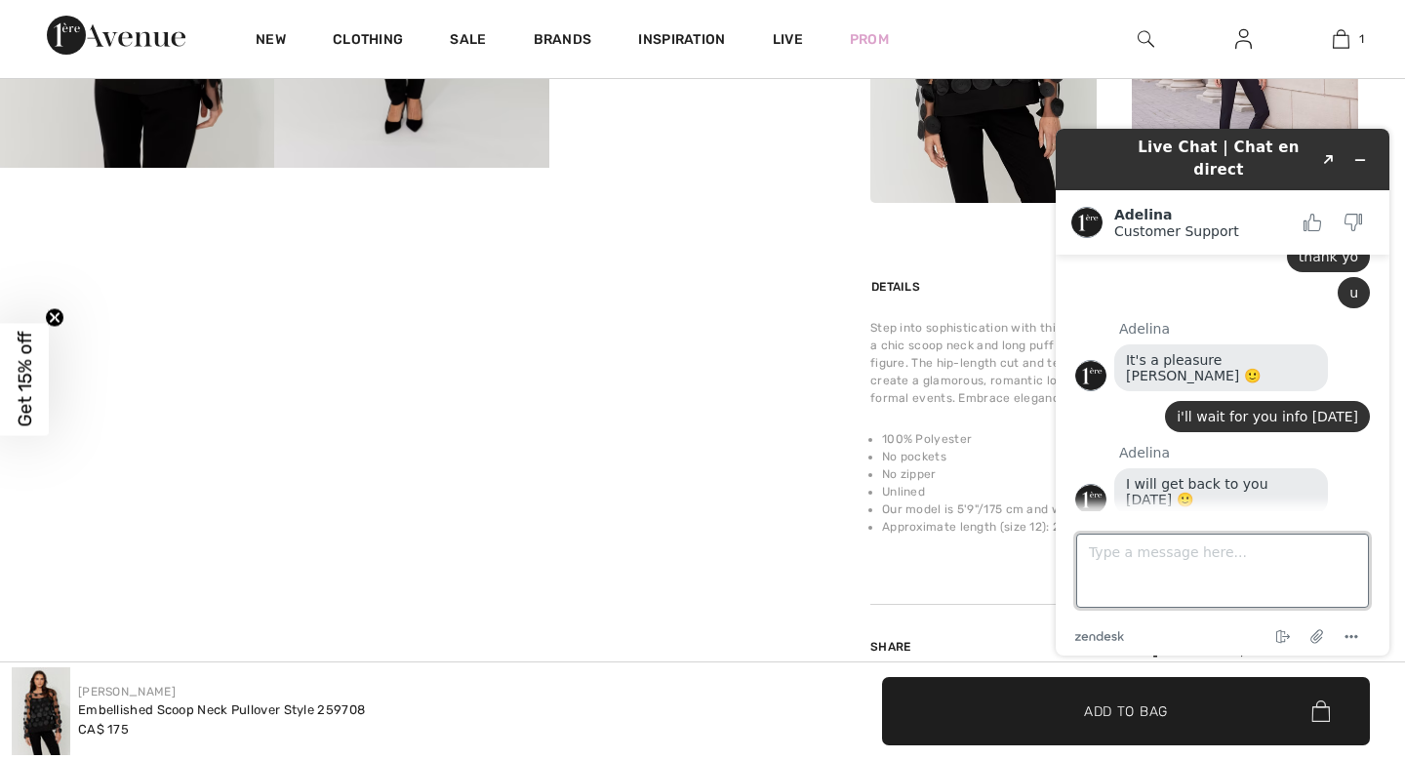
scroll to position [872, 0]
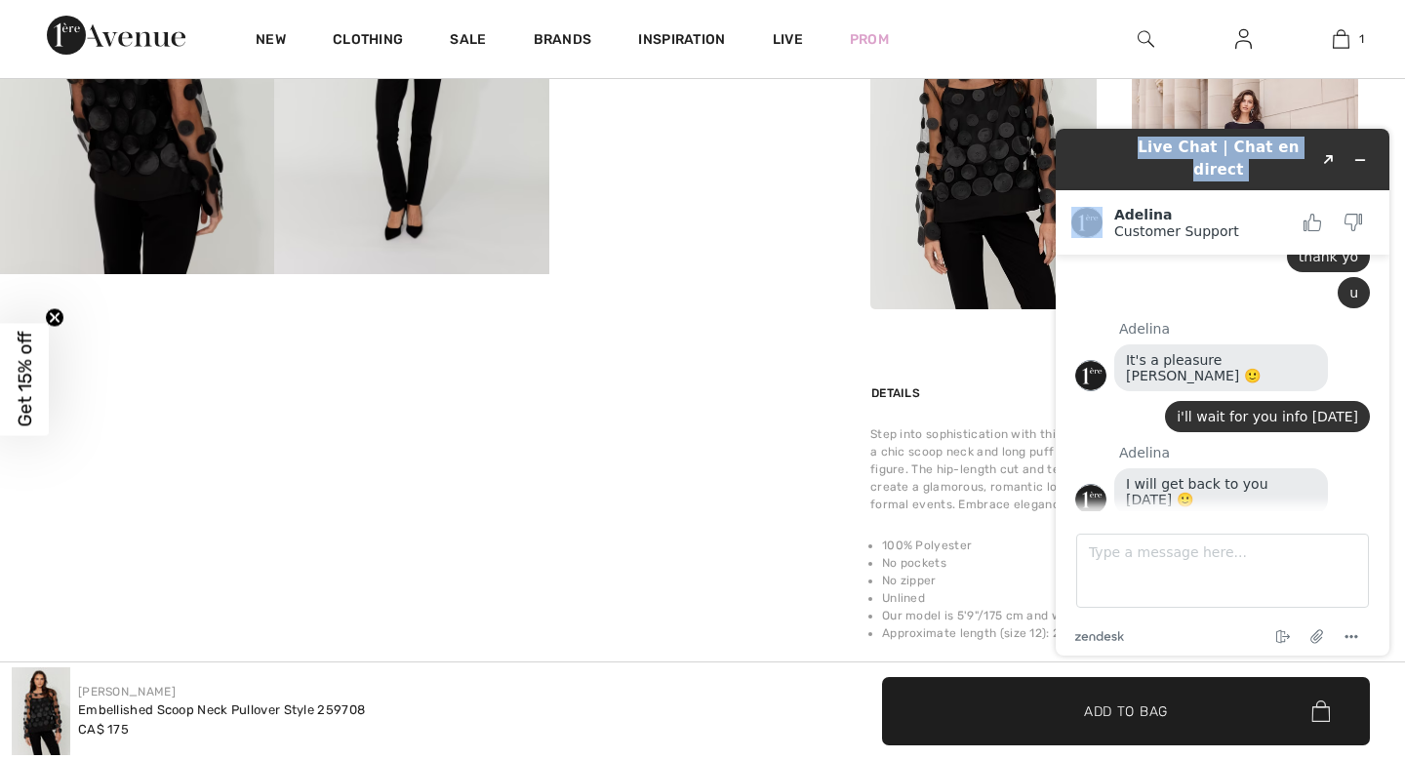
drag, startPoint x: 1103, startPoint y: 156, endPoint x: 1109, endPoint y: 170, distance: 14.9
click at [1109, 170] on header "Live Chat | Chat en direct Created with Sketch." at bounding box center [1223, 159] width 334 height 61
click at [1099, 152] on div "Live Chat | Chat en direct Created with Sketch." at bounding box center [1223, 160] width 306 height 46
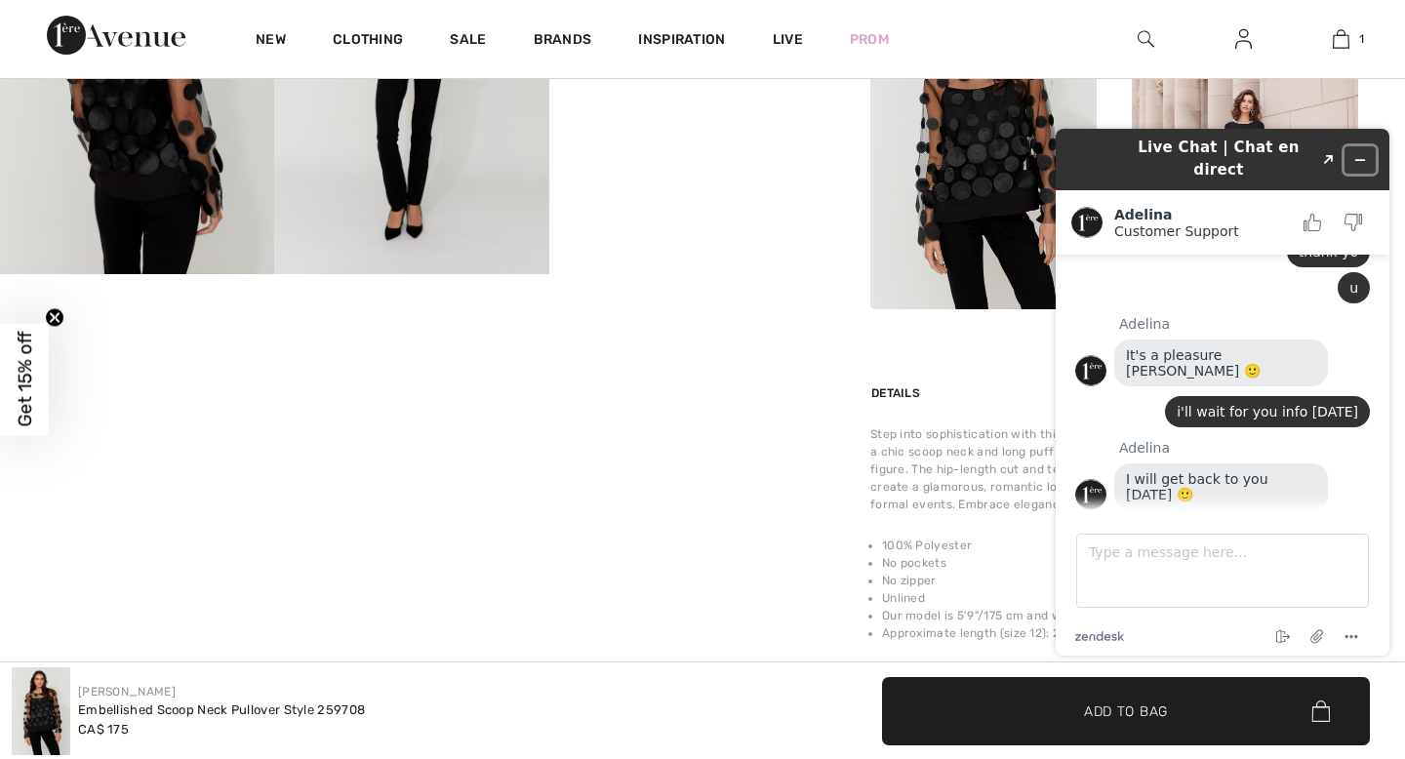
click at [1361, 153] on icon "Minimize widget" at bounding box center [1361, 160] width 14 height 14
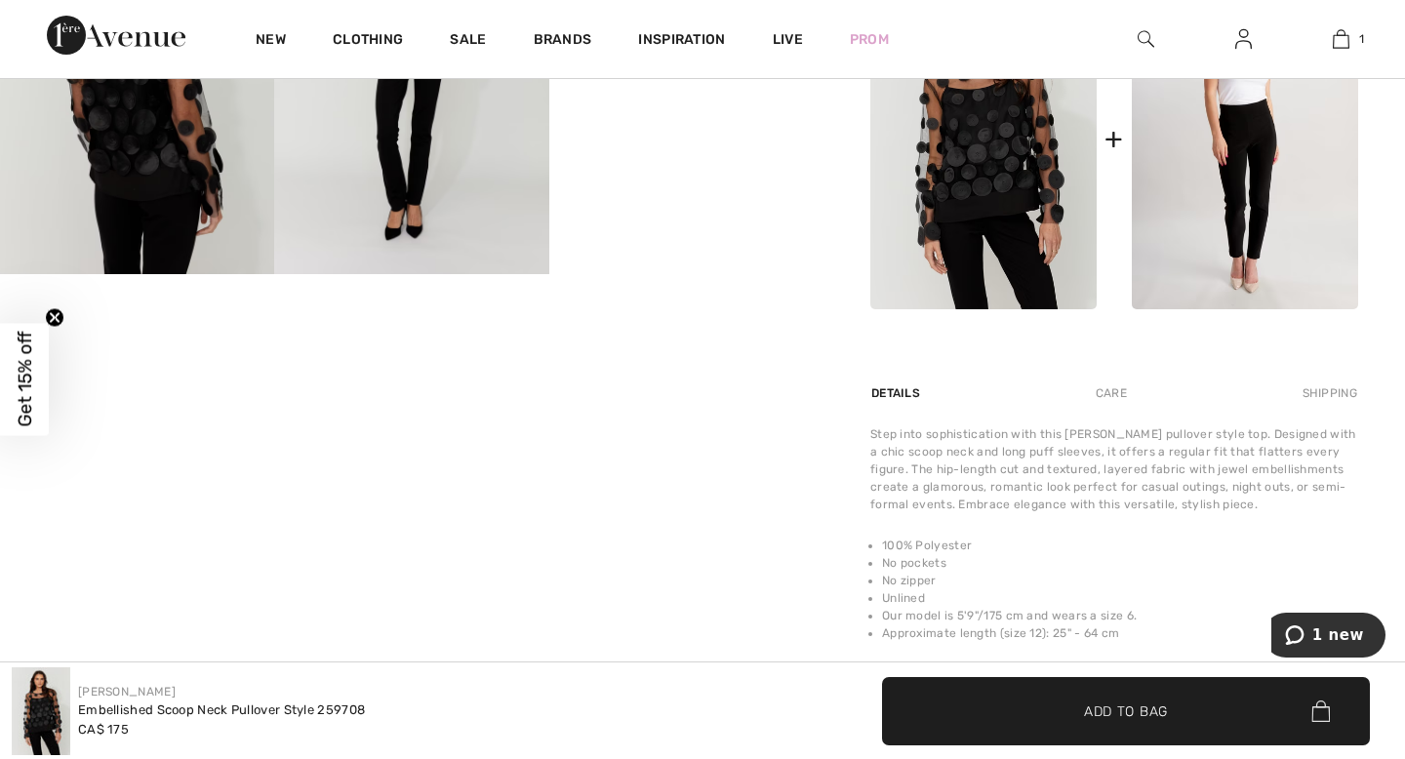
click at [1249, 277] on img at bounding box center [1245, 139] width 226 height 341
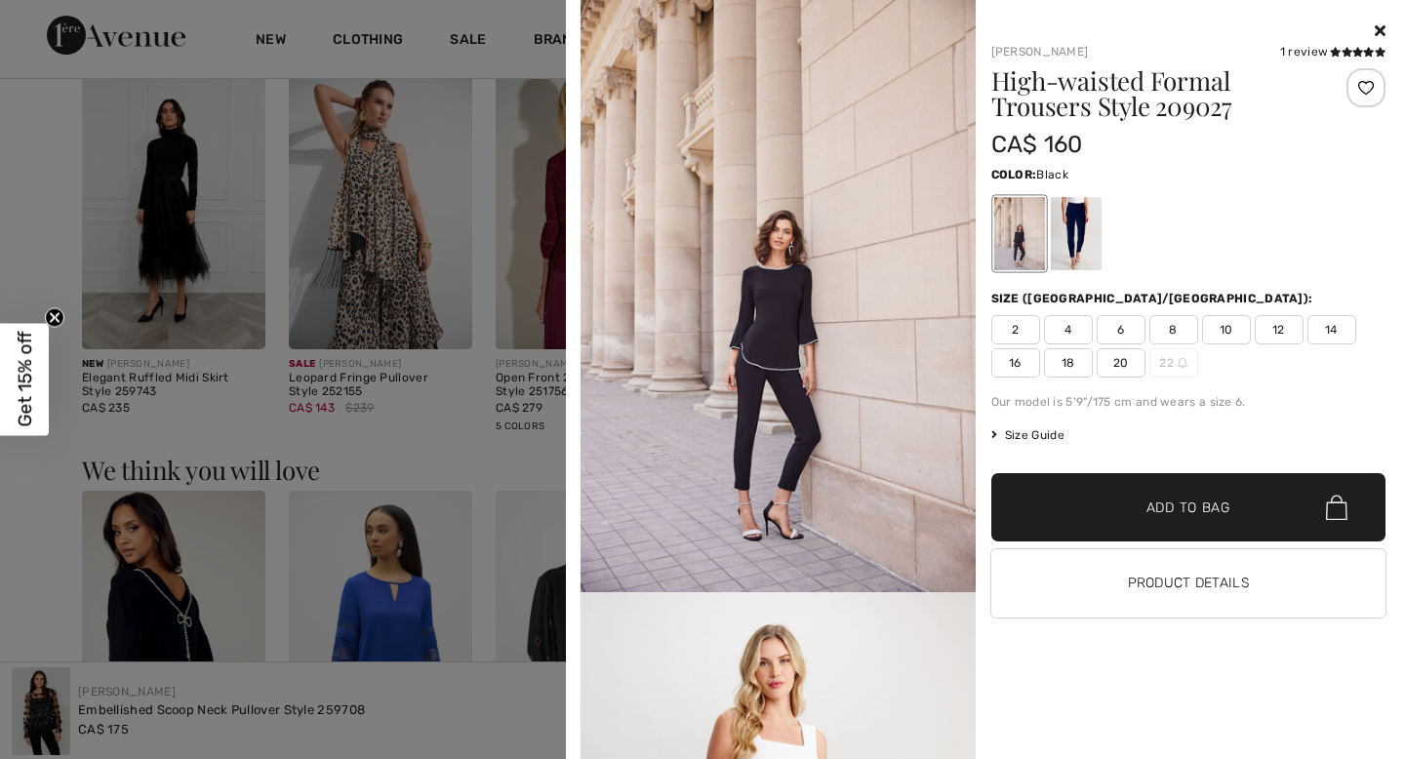
scroll to position [1707, 0]
click at [1064, 243] on div at bounding box center [1075, 233] width 51 height 73
click at [1028, 229] on div at bounding box center [1019, 233] width 51 height 73
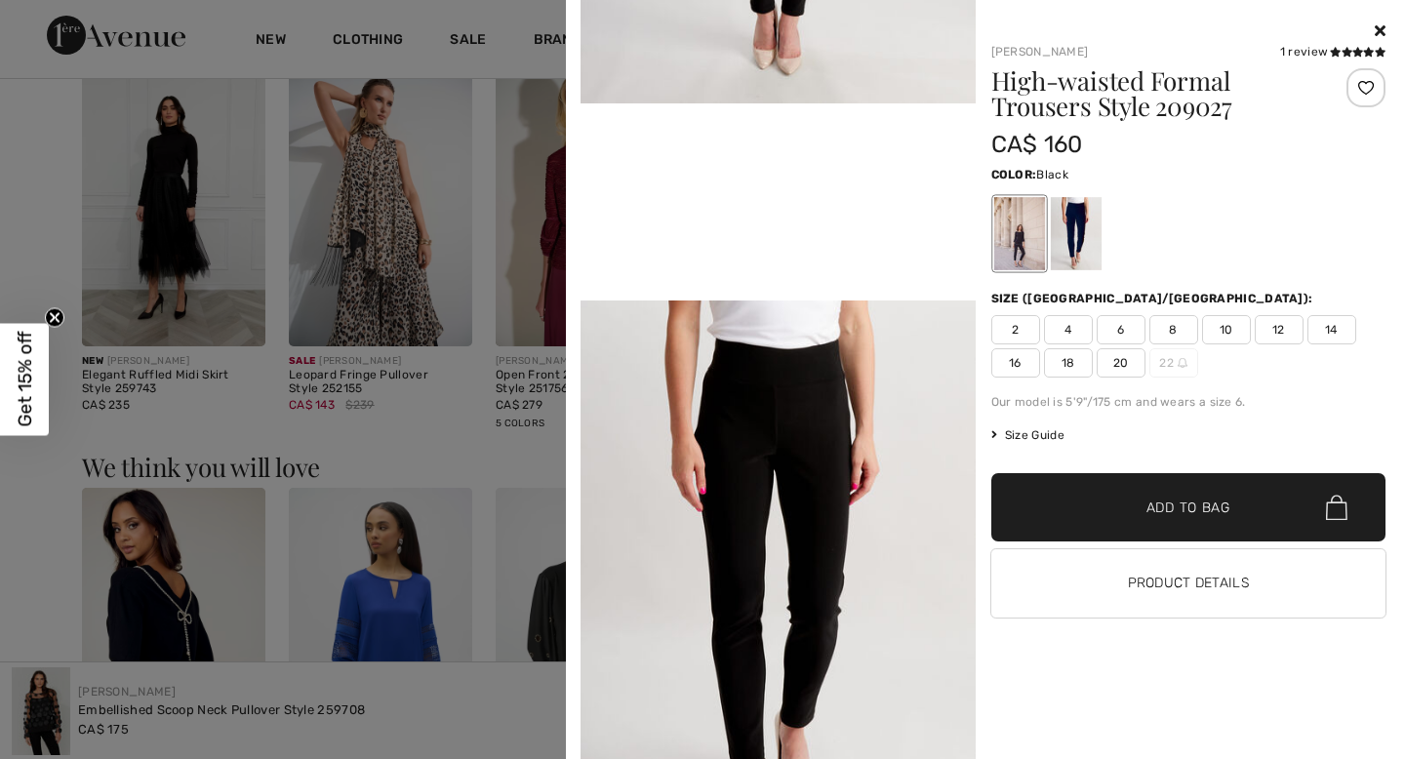
scroll to position [1005, 0]
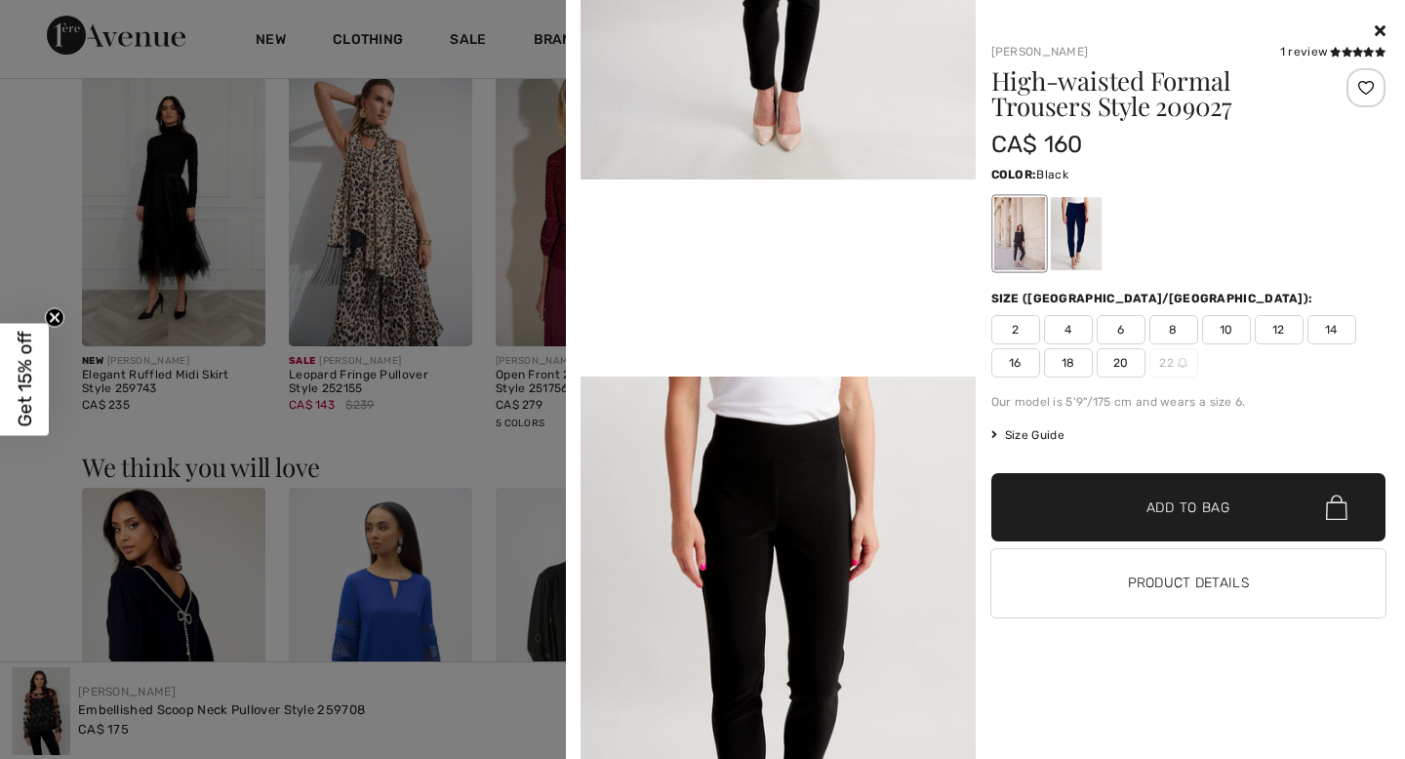
click at [1375, 28] on icon at bounding box center [1380, 30] width 11 height 16
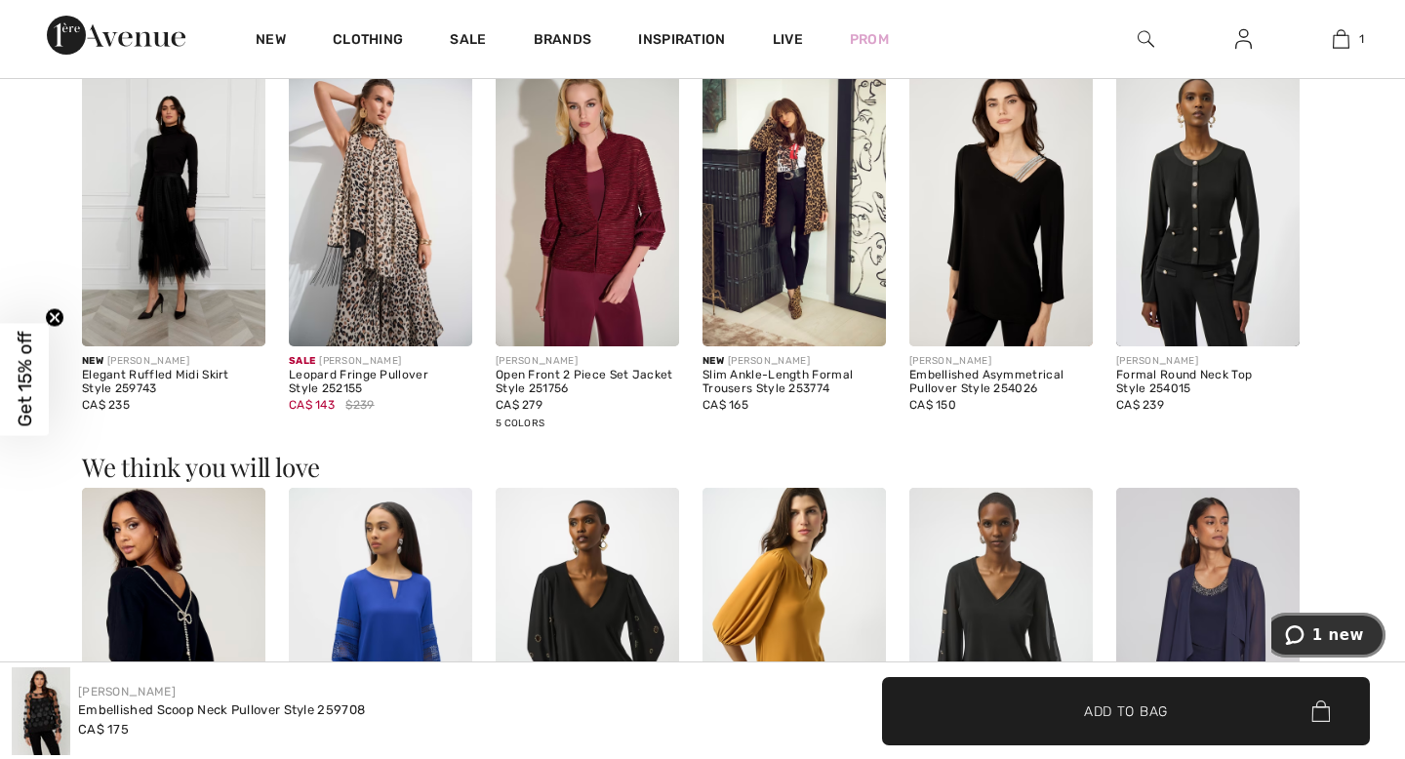
click at [1338, 630] on span "1 new" at bounding box center [1339, 636] width 52 height 18
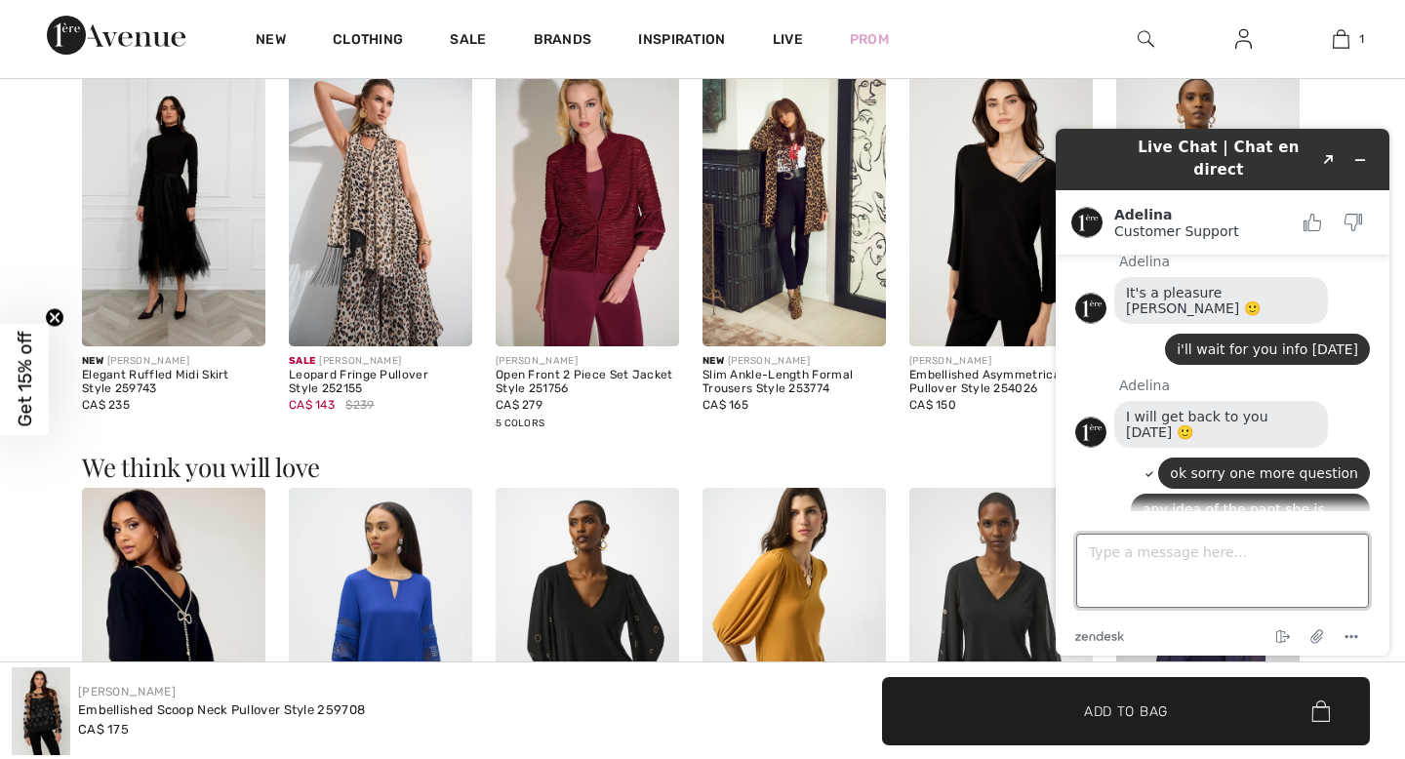
click at [1159, 554] on textarea "Type a message here..." at bounding box center [1222, 571] width 293 height 74
type textarea "actually i got it on the site"
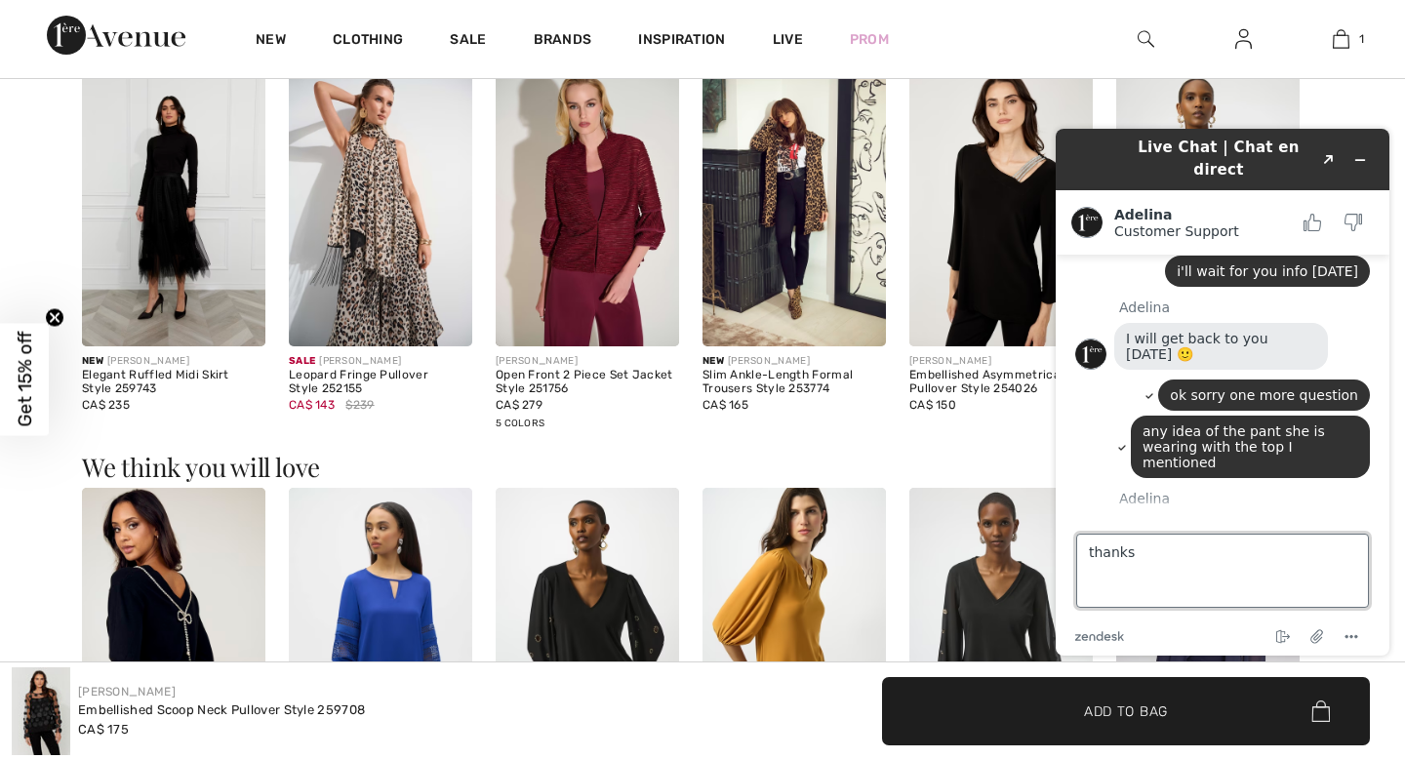
type textarea "thanks"
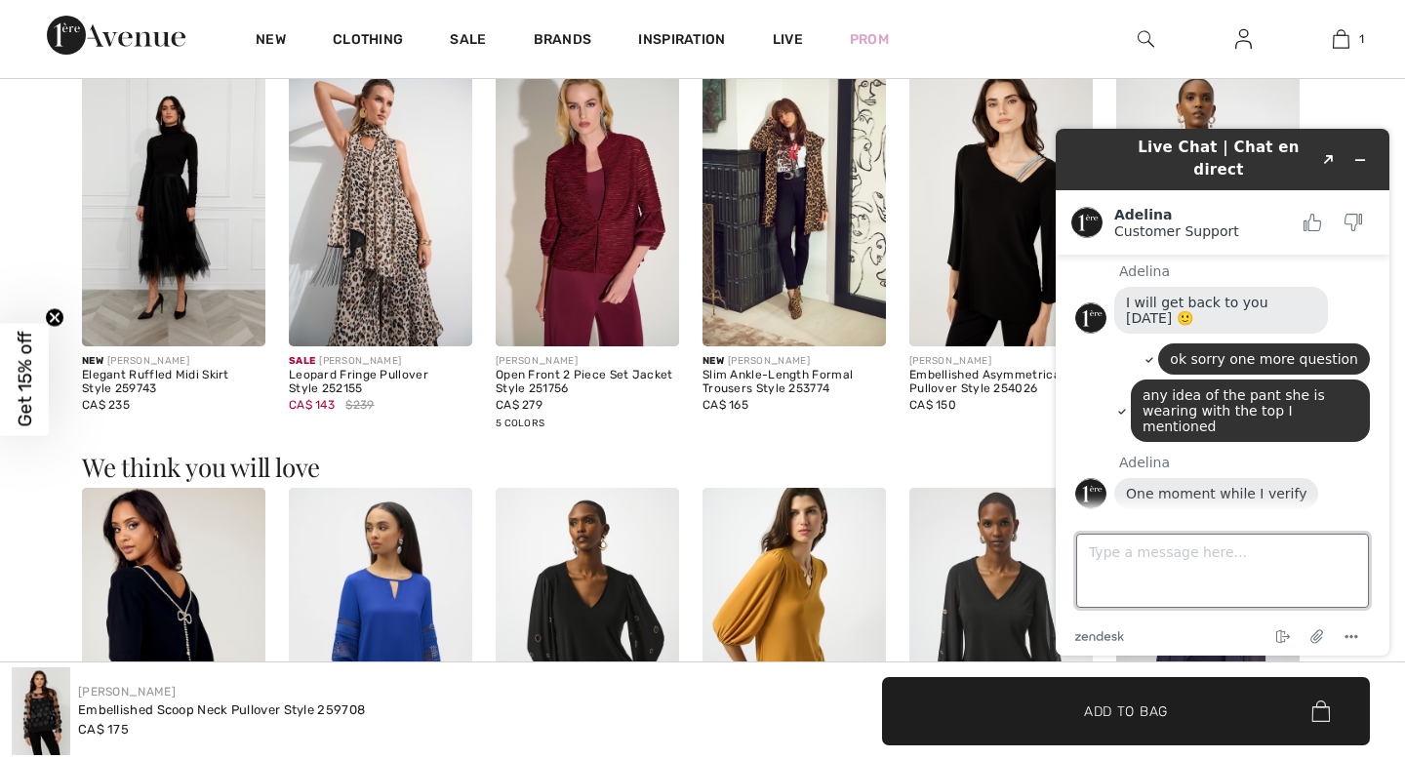
scroll to position [2022, 0]
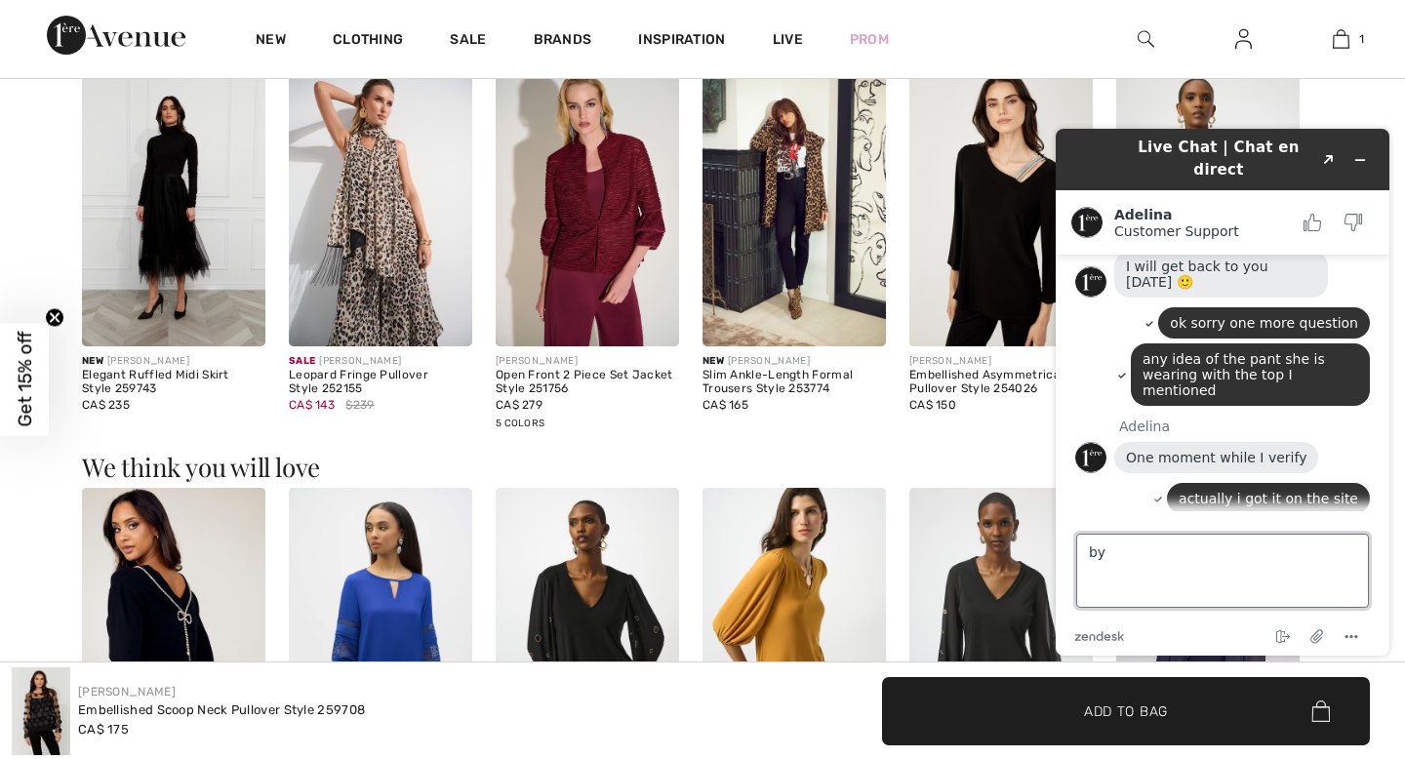
type textarea "bye"
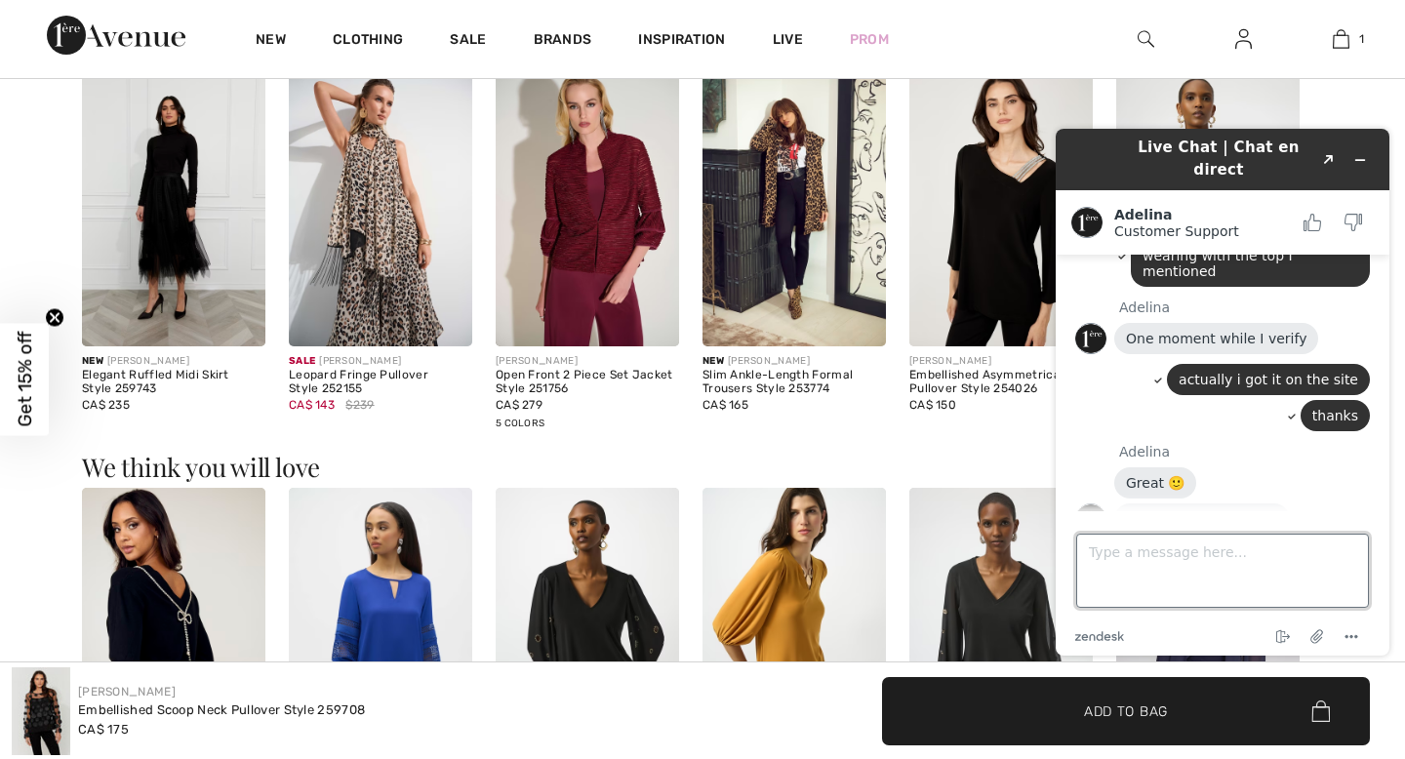
scroll to position [2146, 0]
click at [1185, 511] on link "[URL][DOMAIN_NAME]" at bounding box center [1202, 519] width 152 height 16
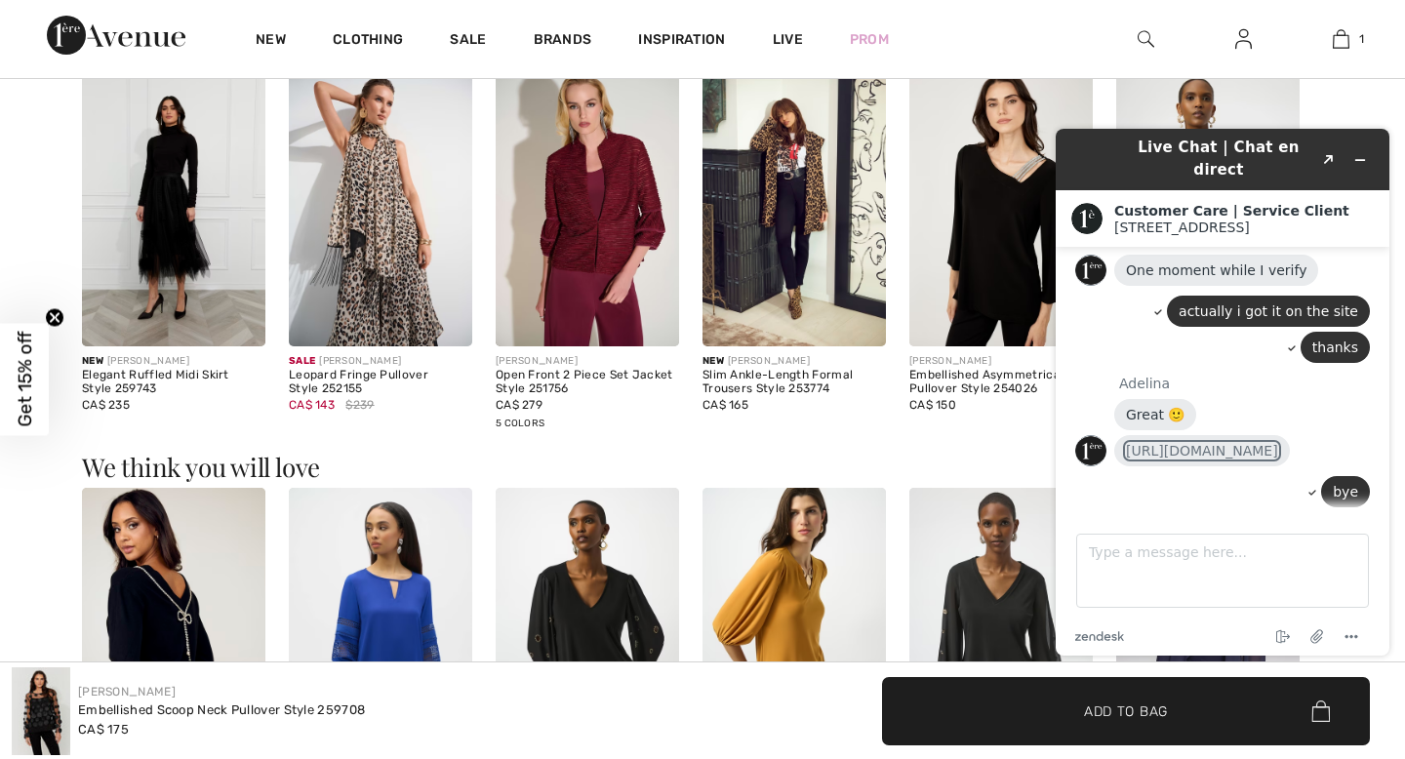
scroll to position [2161, 0]
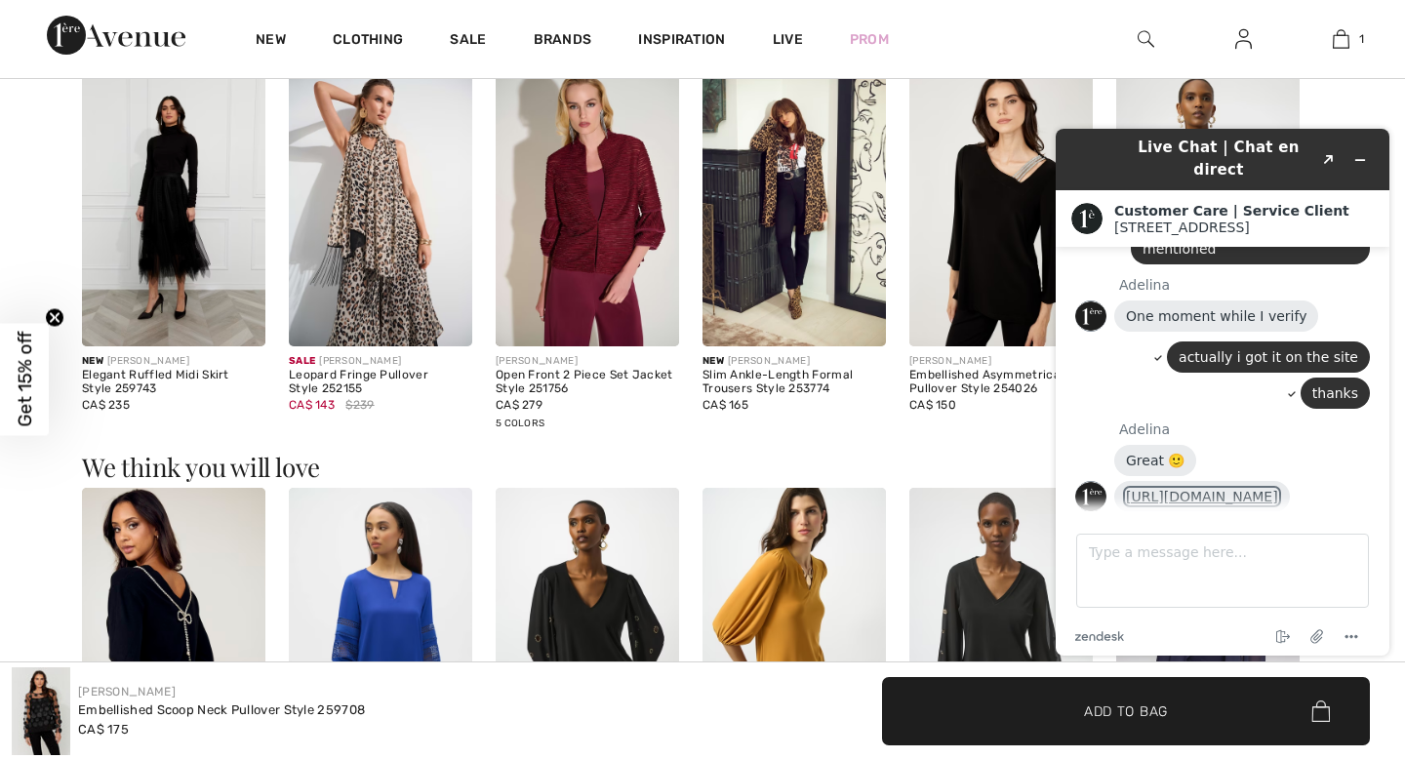
click at [1218, 489] on link "[URL][DOMAIN_NAME]" at bounding box center [1202, 497] width 152 height 16
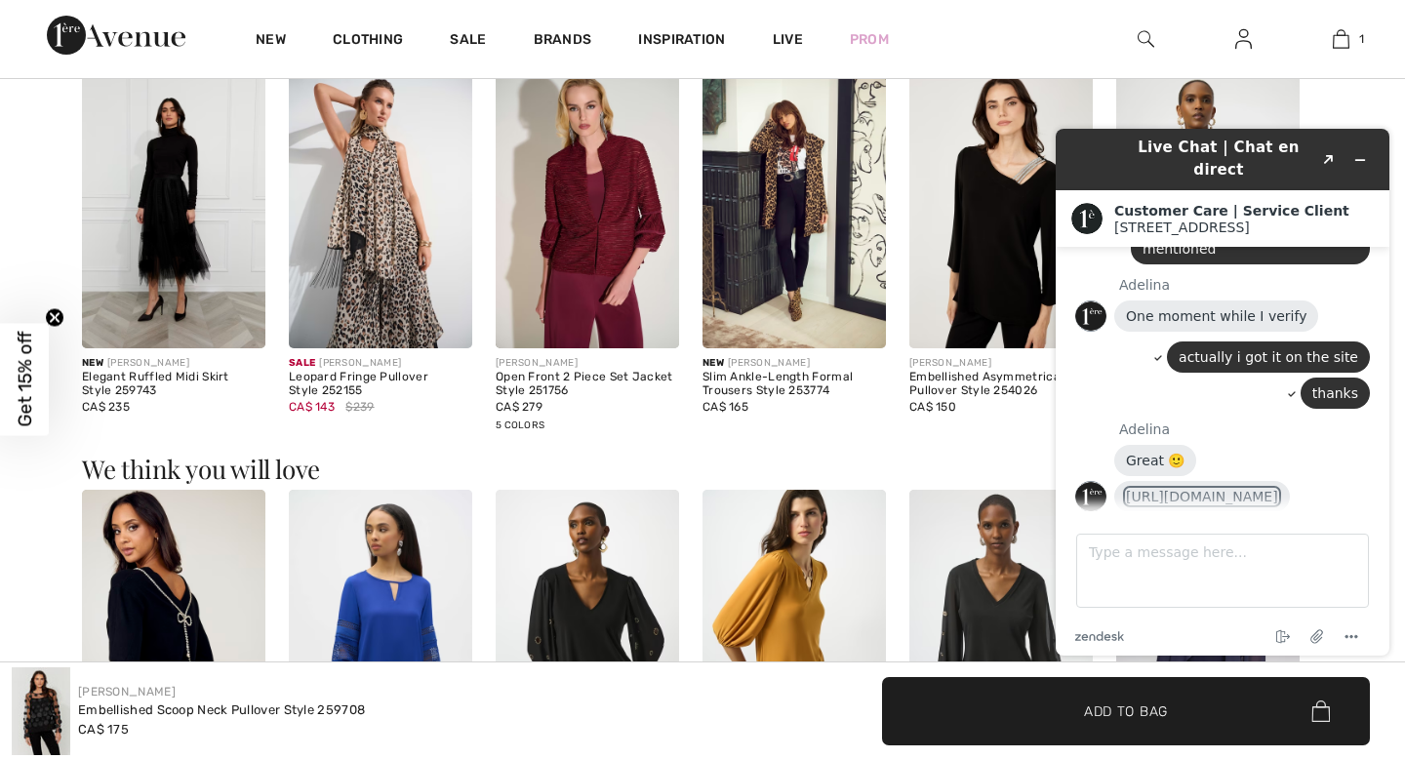
scroll to position [1693, 0]
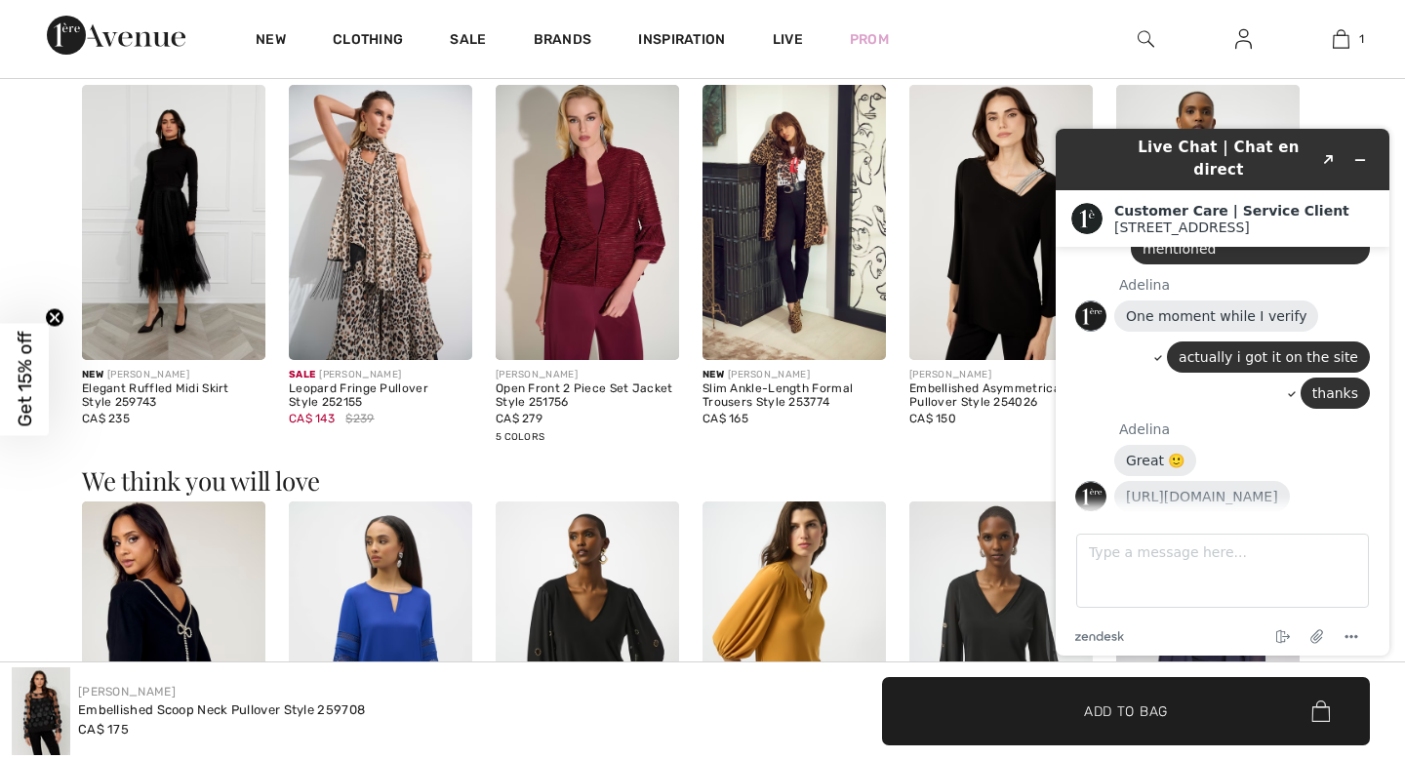
click at [1247, 522] on div "bye" at bounding box center [1222, 540] width 295 height 36
click at [1359, 153] on icon "Minimize widget" at bounding box center [1361, 160] width 14 height 14
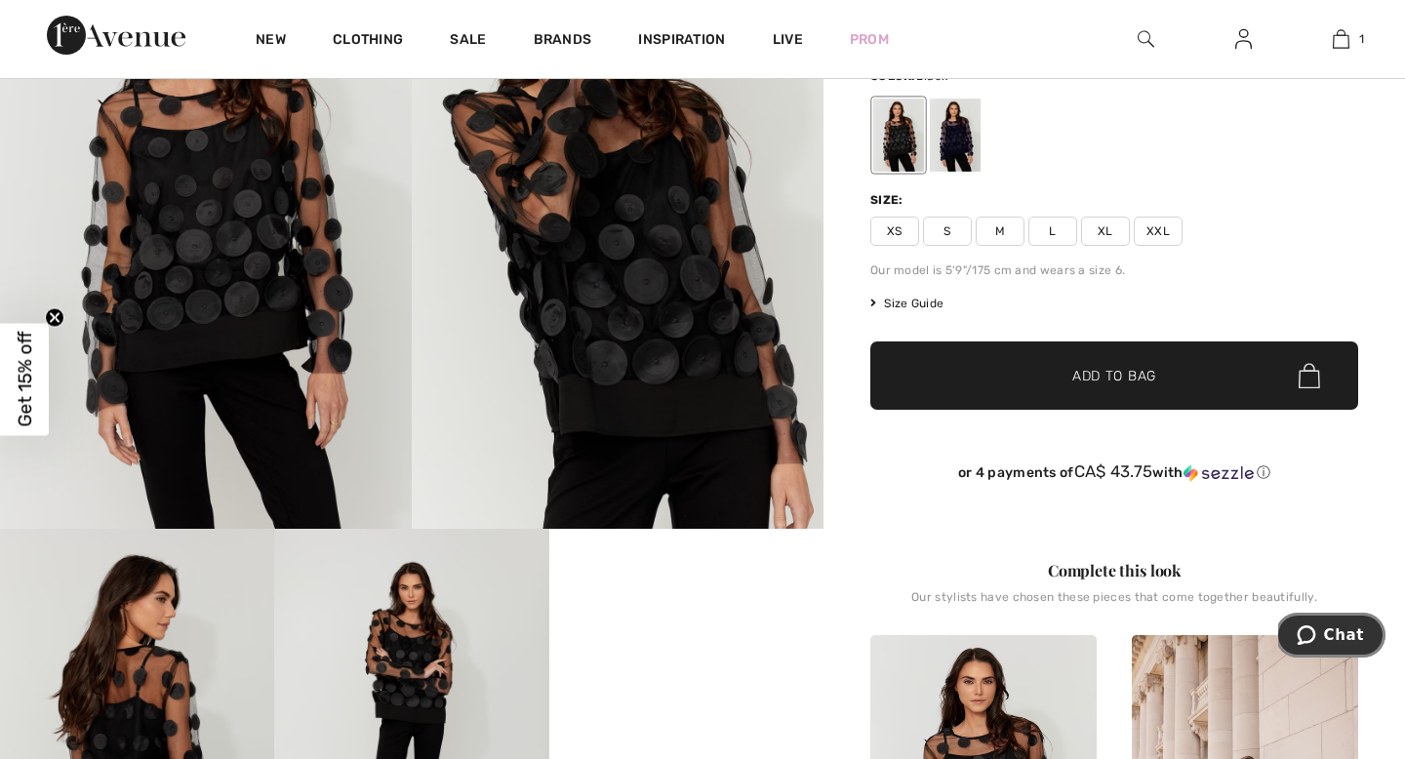
scroll to position [0, 0]
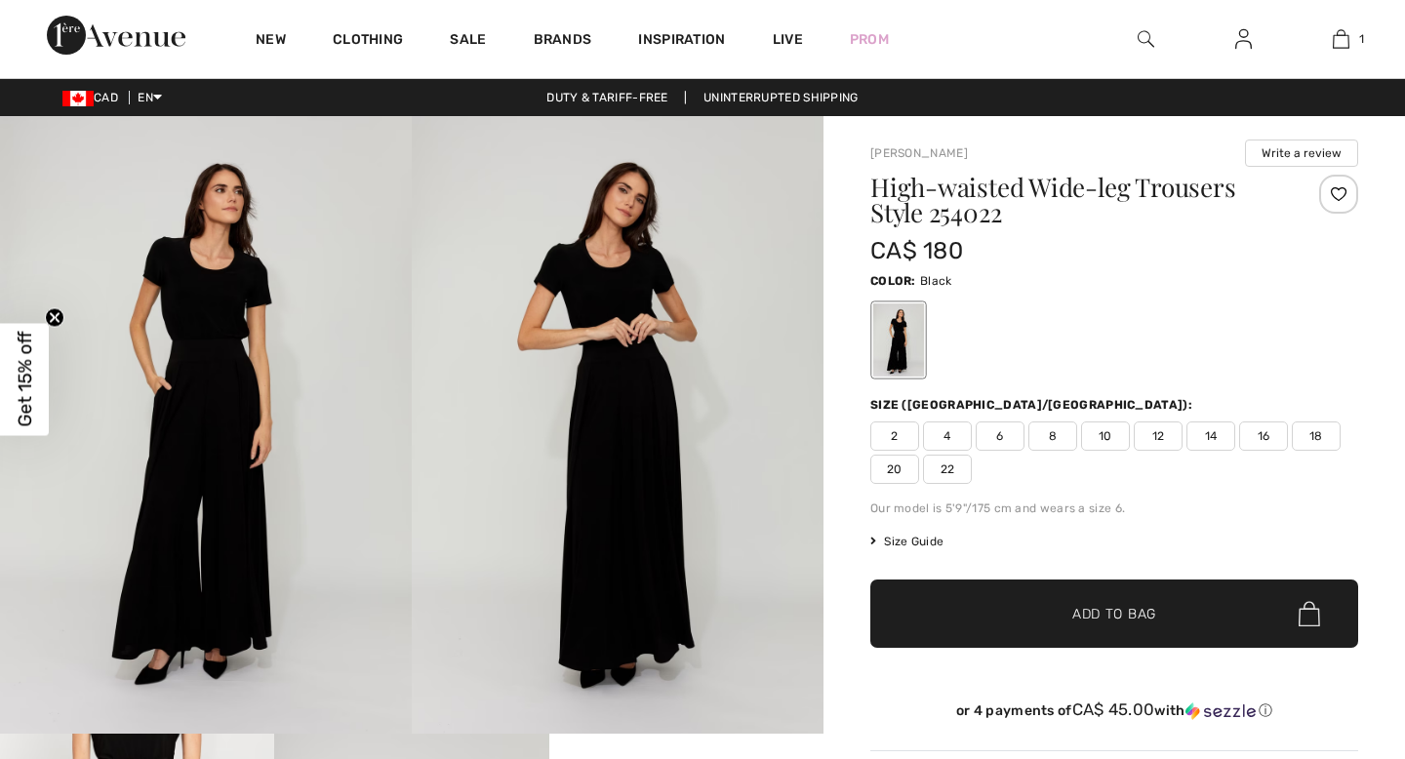
scroll to position [2146, 0]
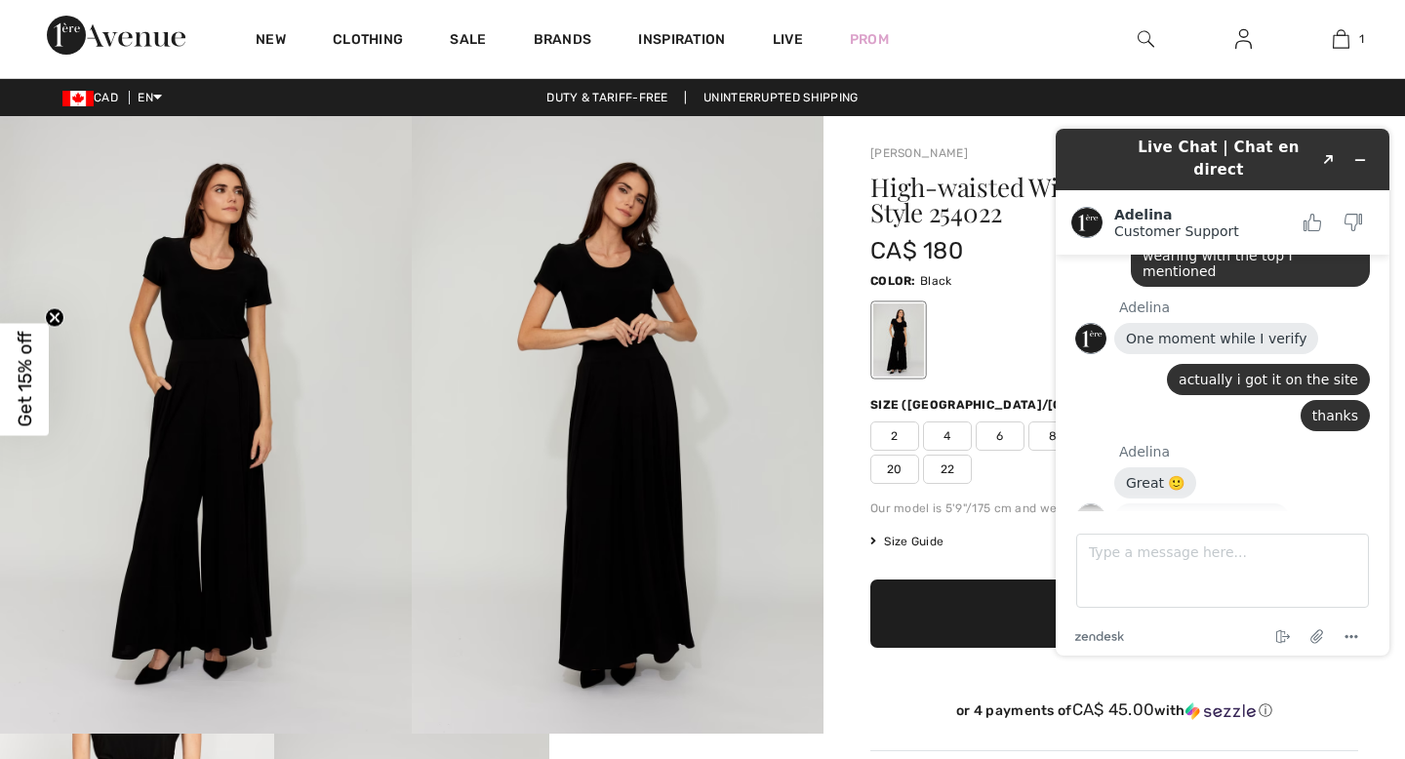
click at [219, 517] on img at bounding box center [206, 425] width 412 height 618
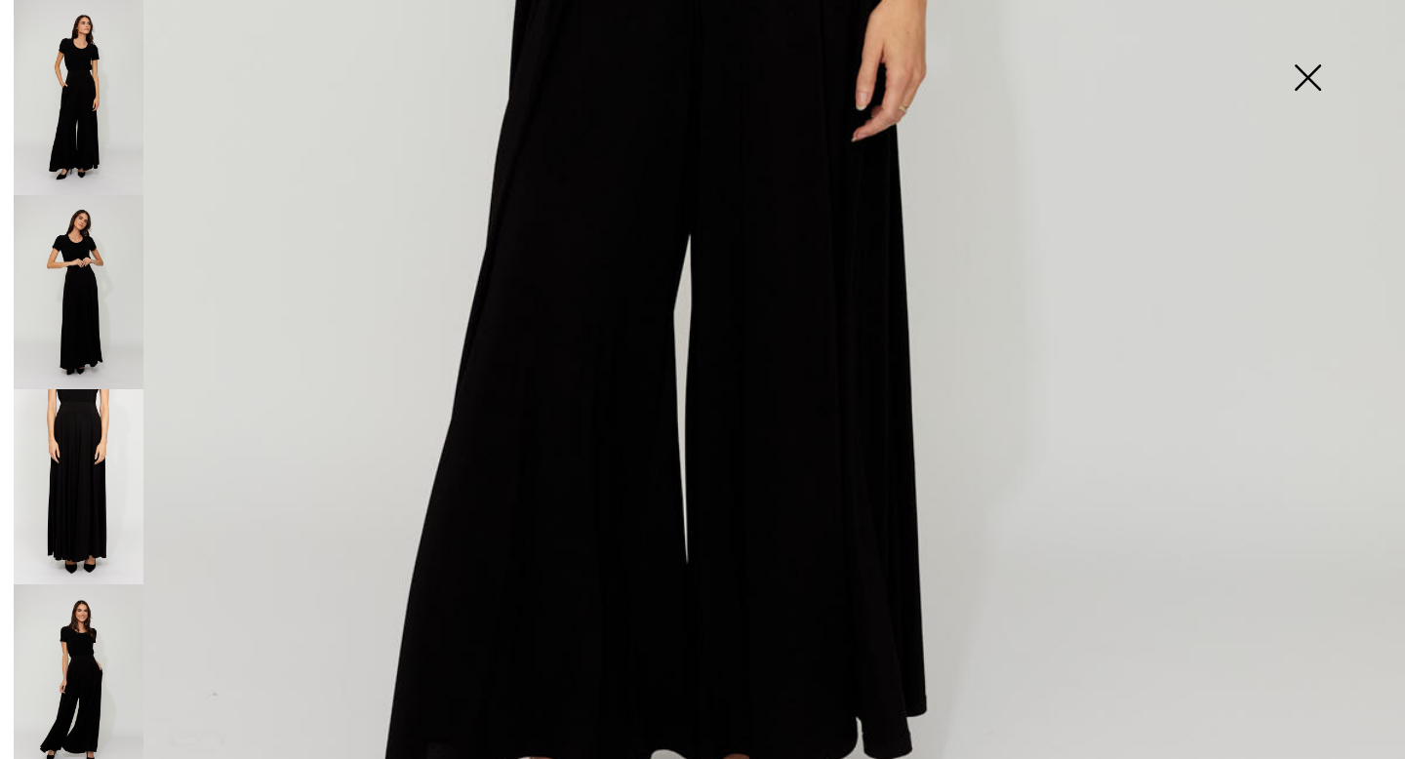
scroll to position [1247, 0]
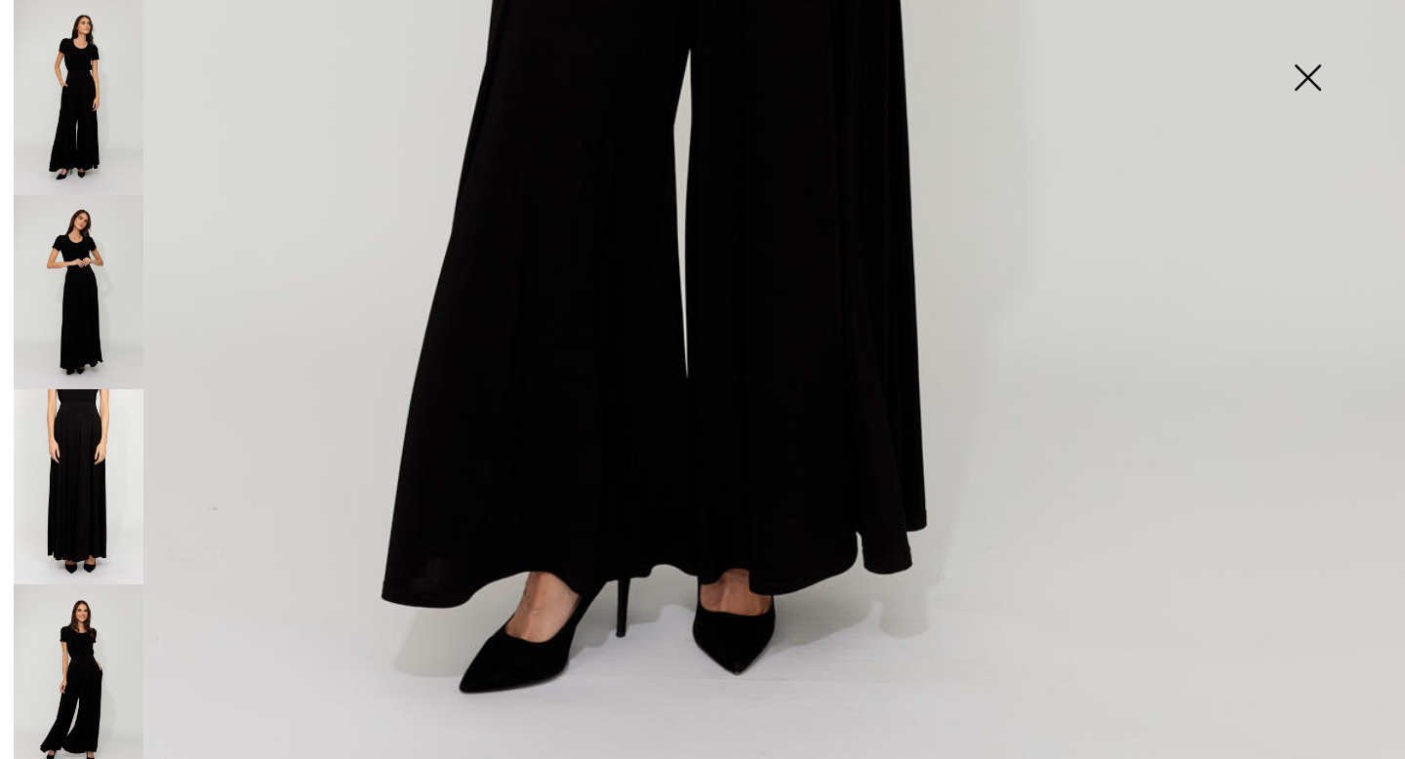
click at [1308, 67] on img at bounding box center [1308, 79] width 98 height 101
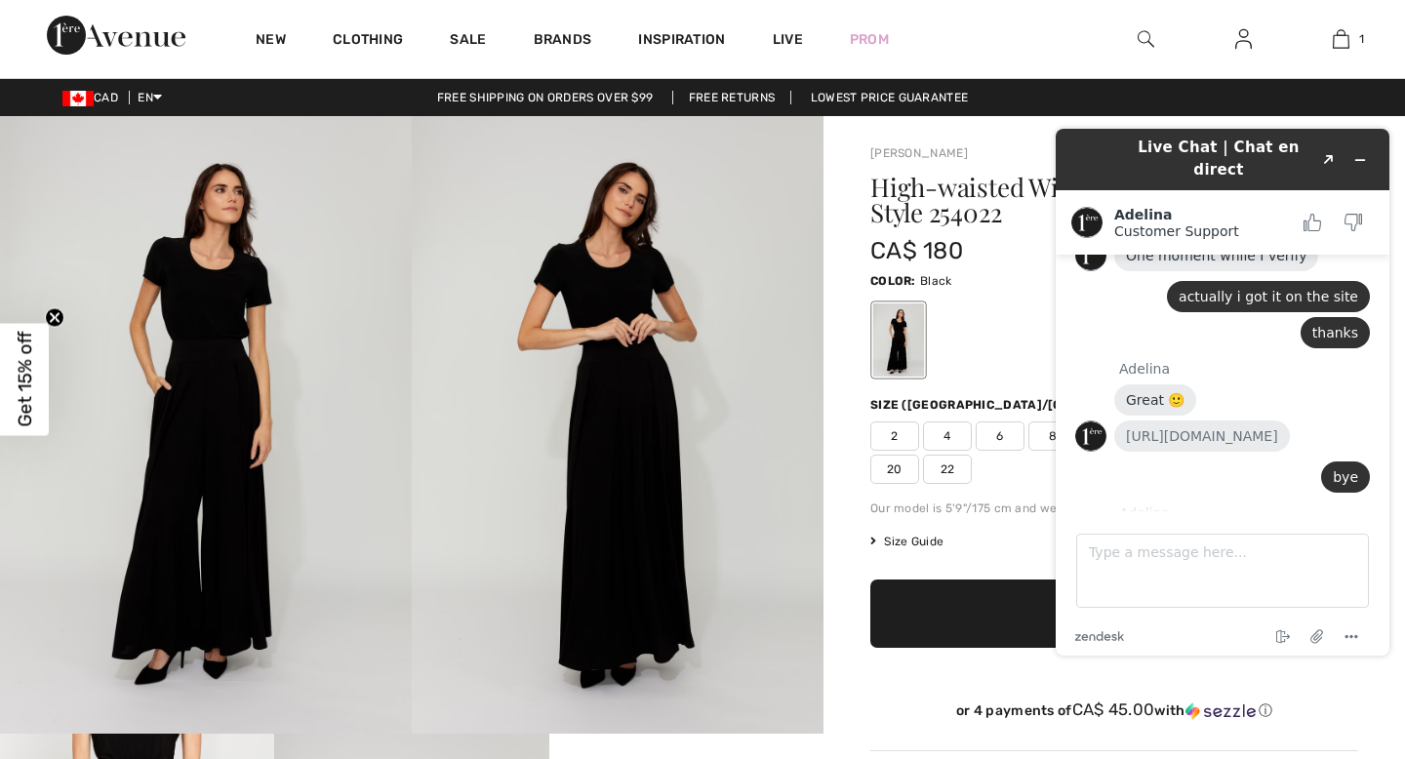
click at [1211, 520] on footer "Type a message here... zendesk .cls-1{fill:#03363d;} End chat Attach file Optio…" at bounding box center [1223, 583] width 334 height 144
click at [1173, 536] on textarea "Type a message here..." at bounding box center [1222, 571] width 293 height 74
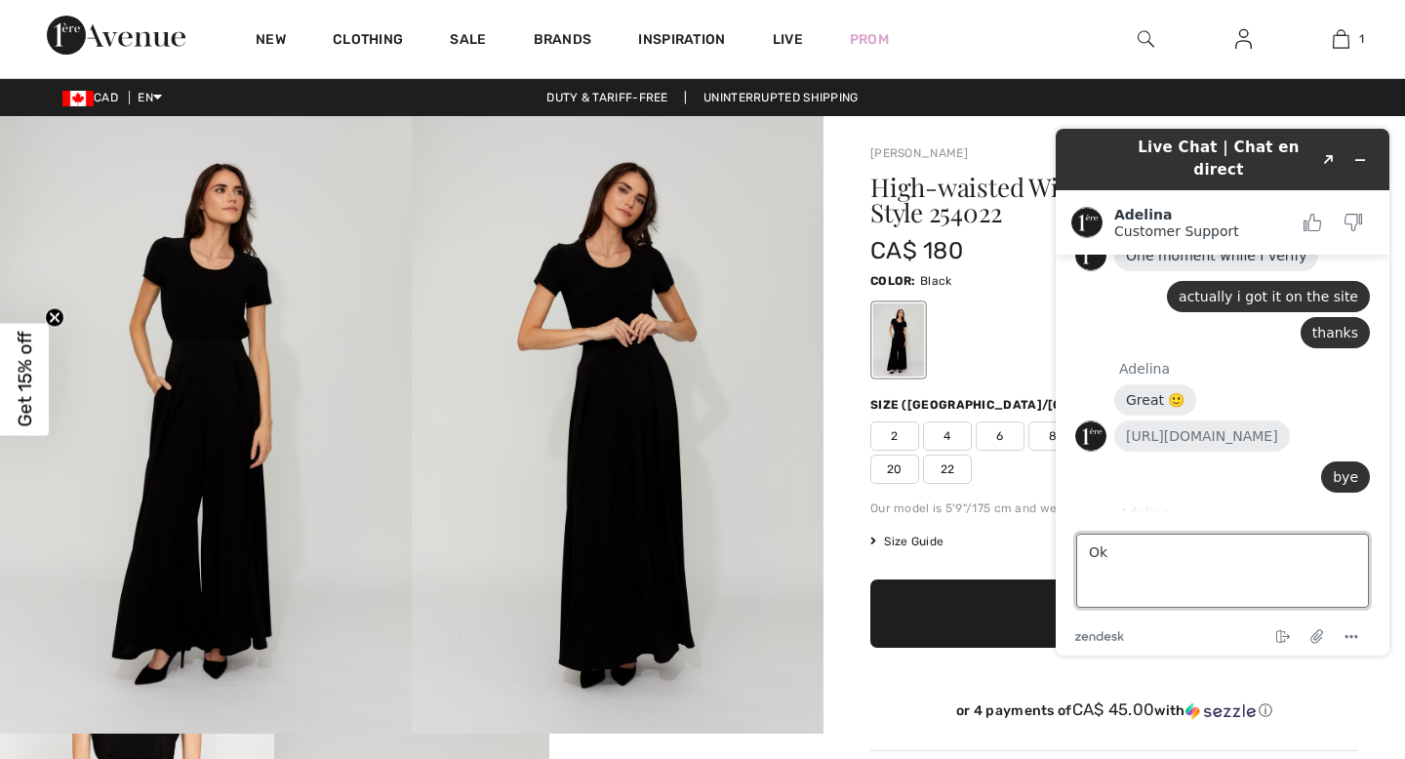
type textarea "Ok!"
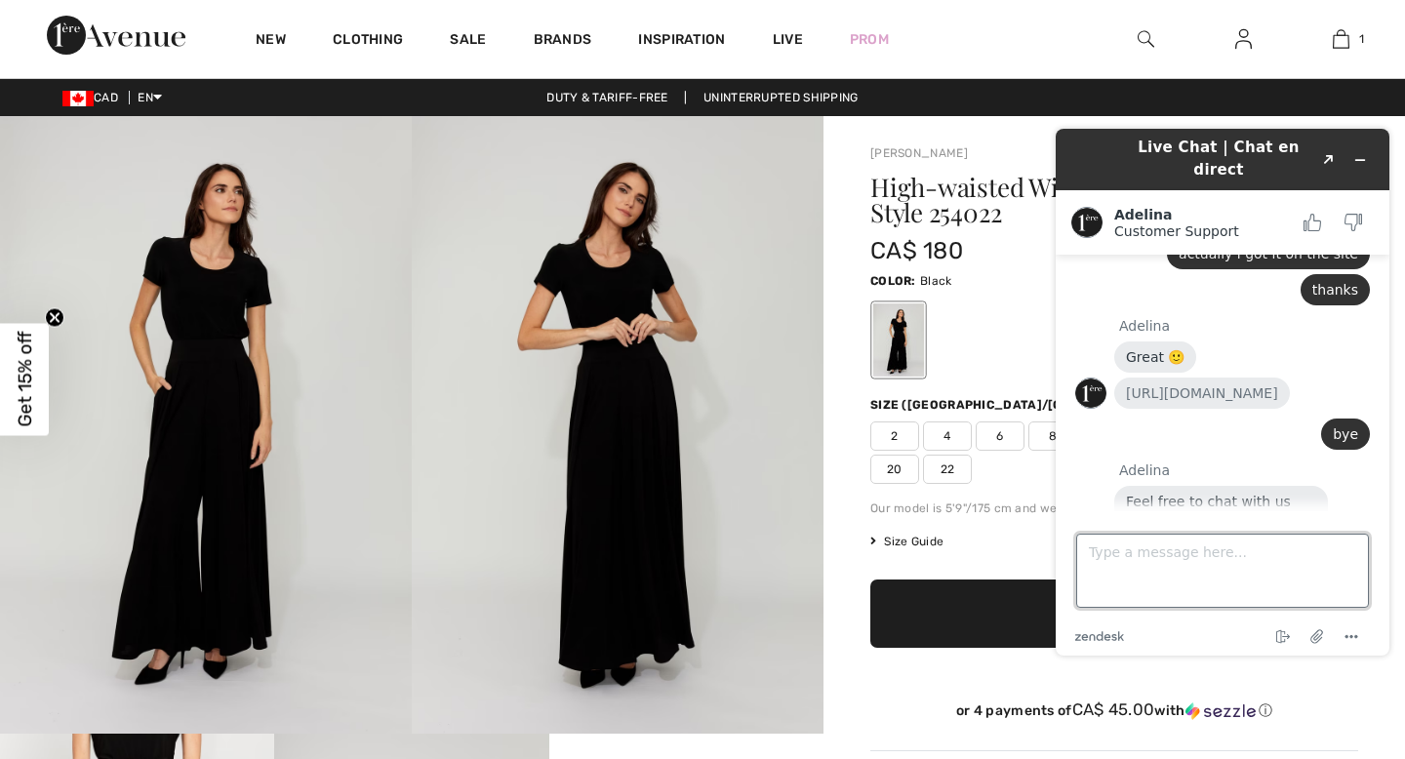
scroll to position [2270, 0]
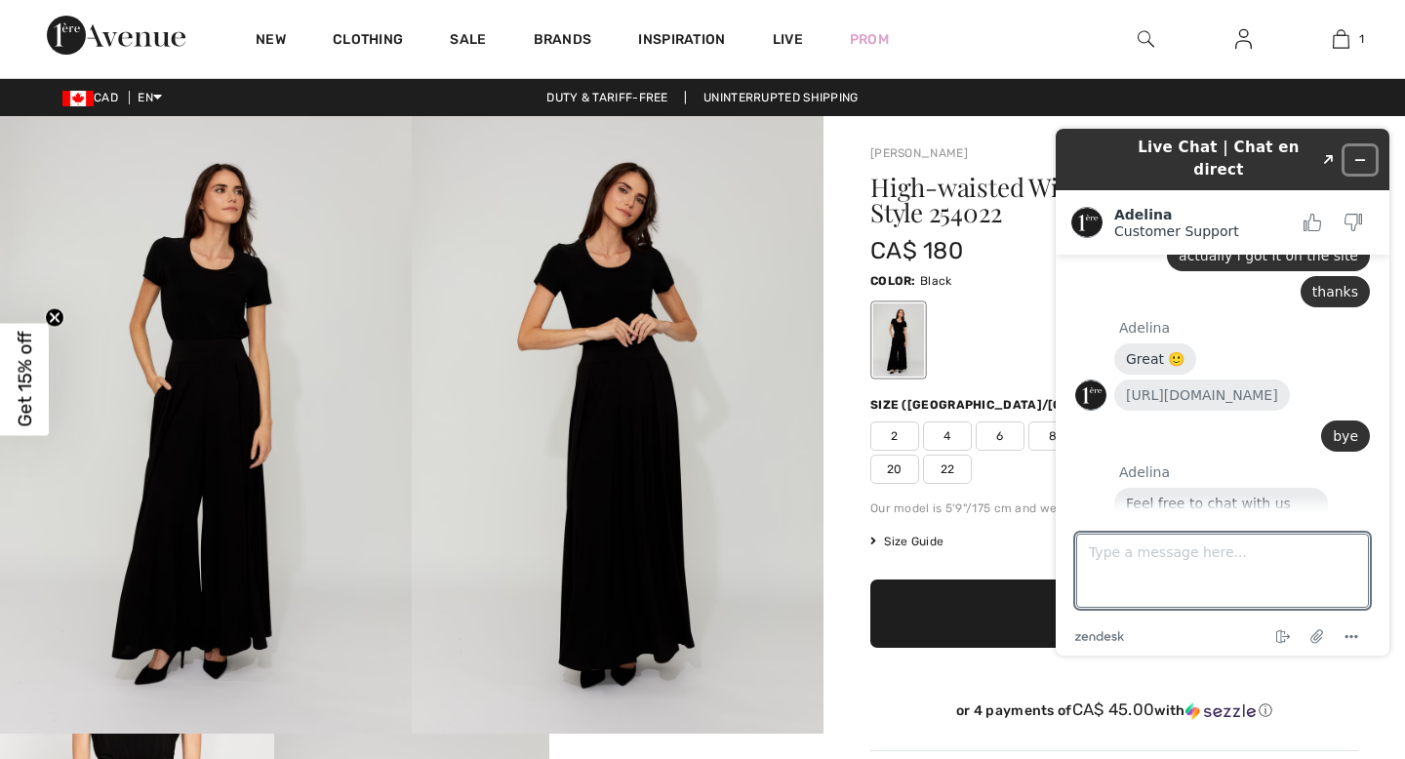
click at [1363, 153] on icon "Minimize widget" at bounding box center [1361, 160] width 14 height 14
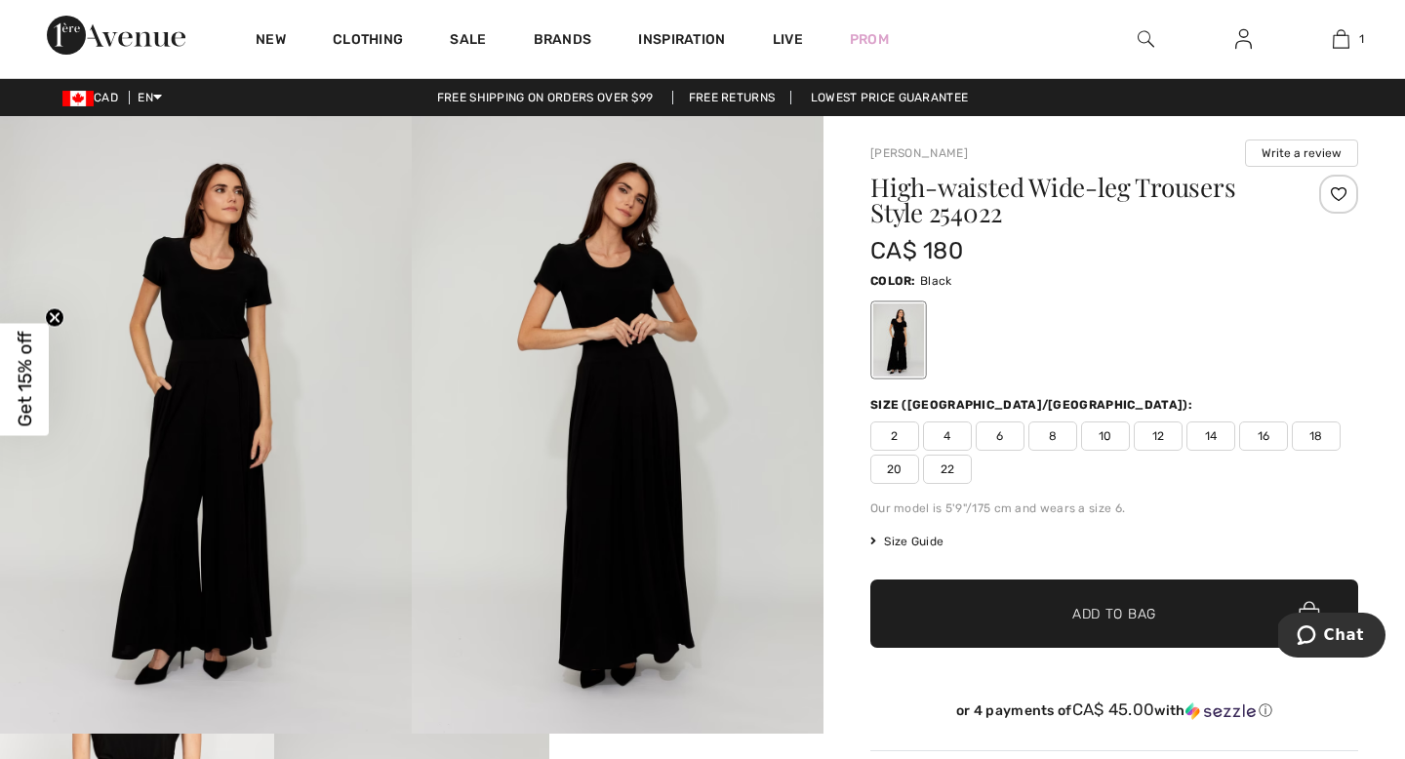
click at [1347, 611] on div "Frank Lyman Write a review High-waisted Wide-leg Trousers Style 254022 CA$ 180 …" at bounding box center [1115, 712] width 582 height 1192
click at [1340, 627] on span "Chat" at bounding box center [1344, 636] width 40 height 18
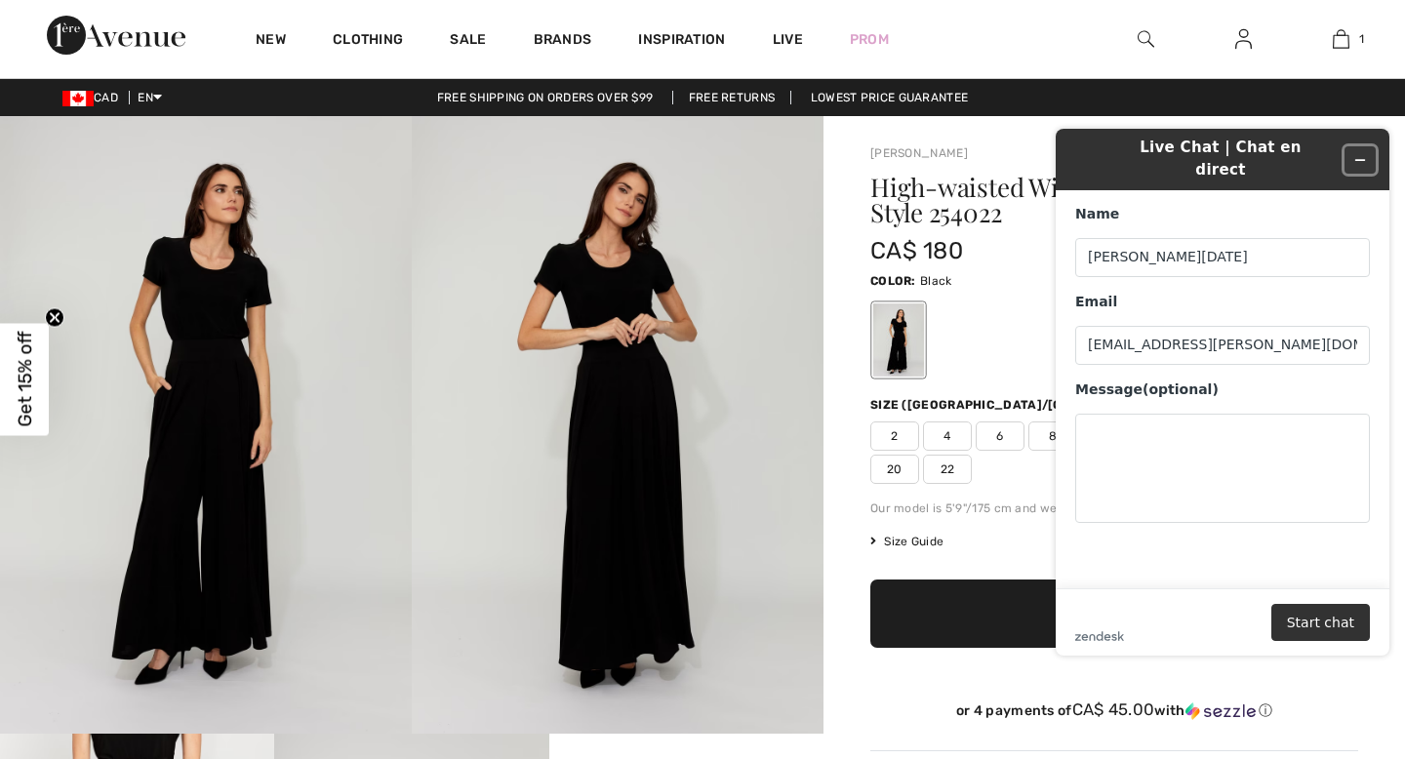
click at [1364, 153] on icon "Minimize widget" at bounding box center [1361, 160] width 14 height 14
